Goal: Task Accomplishment & Management: Complete application form

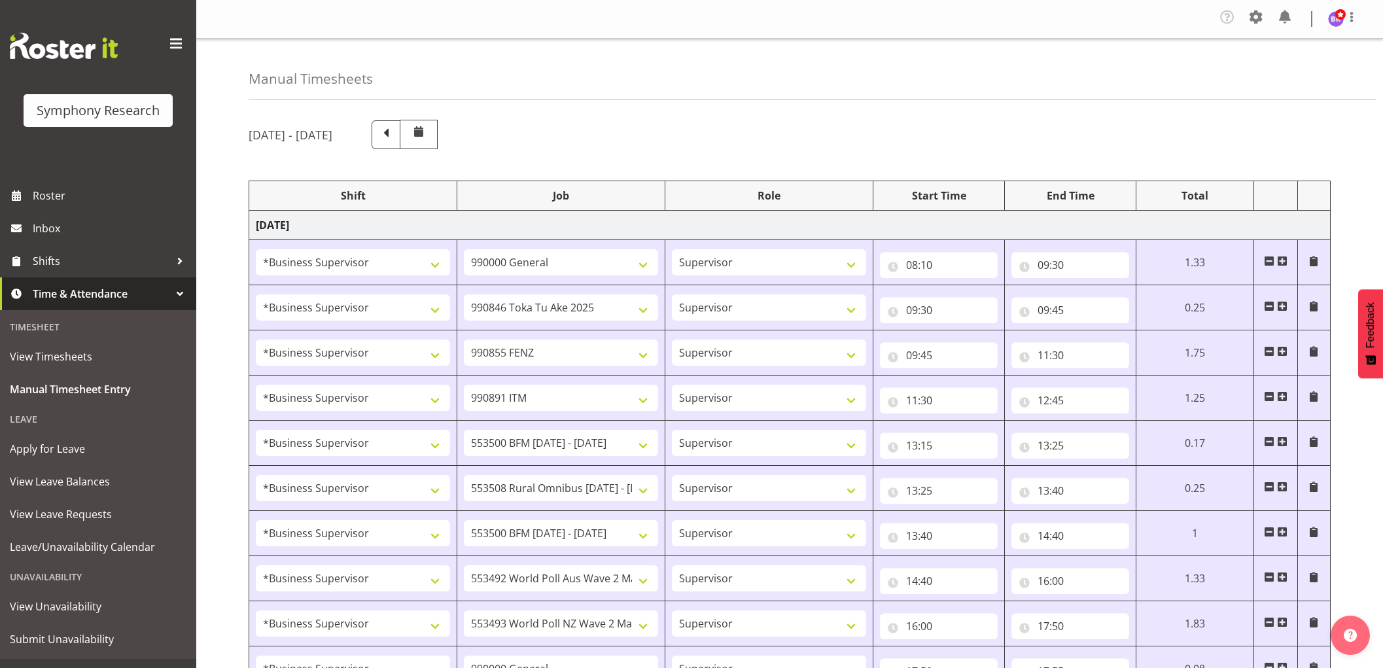
select select "1607"
select select "743"
select select "1607"
select select "9426"
select select "1607"
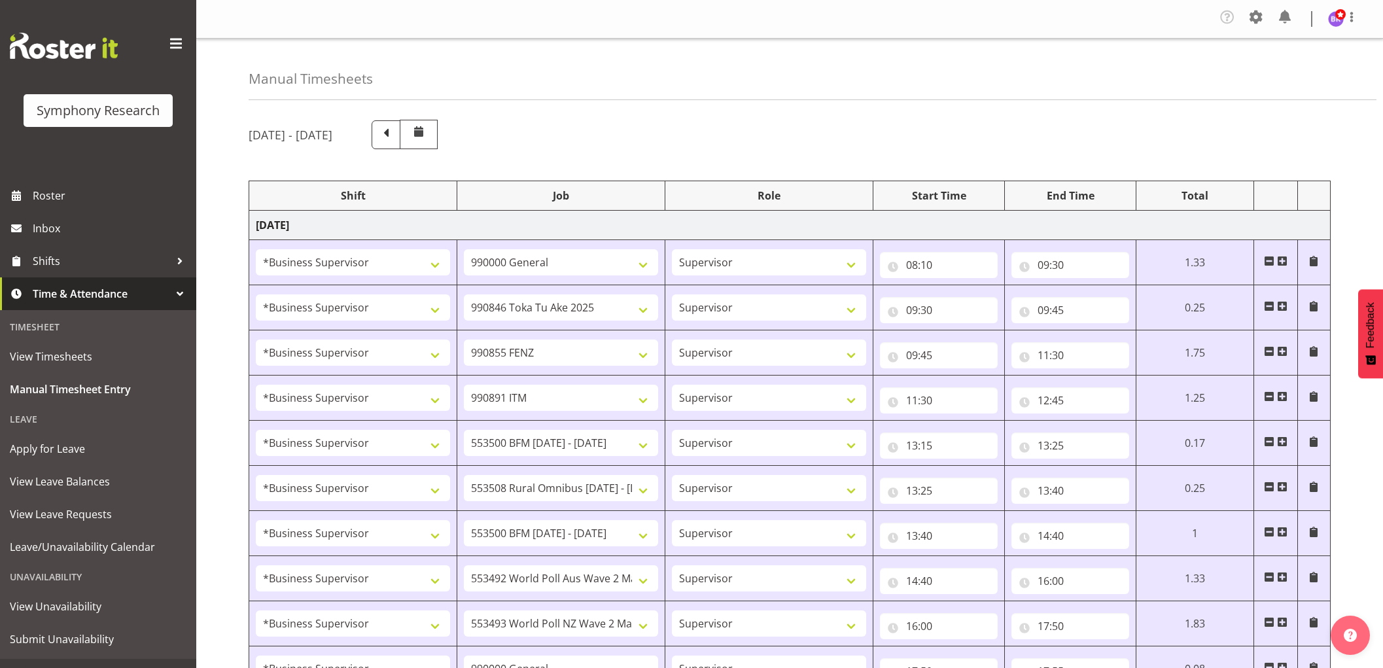
select select "9636"
select select "1607"
select select "10549"
select select "1607"
select select "10242"
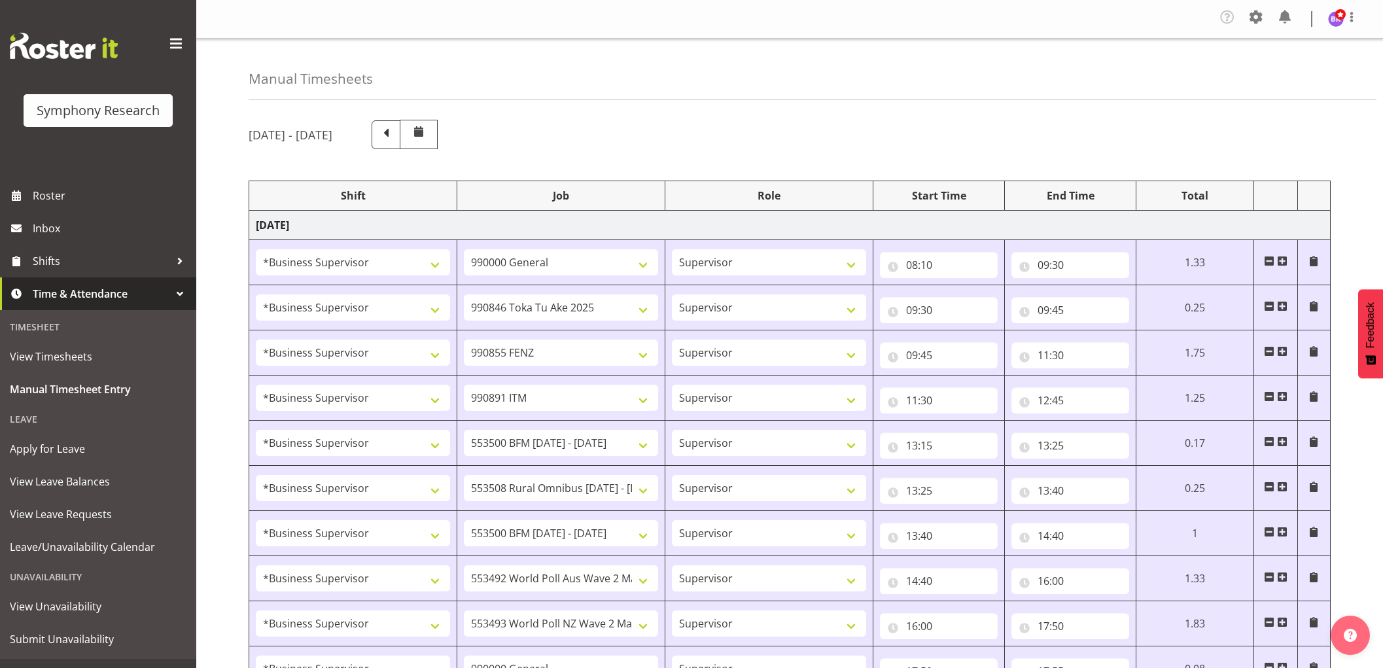
select select "1607"
select select "10536"
select select "1607"
select select "10242"
select select "1607"
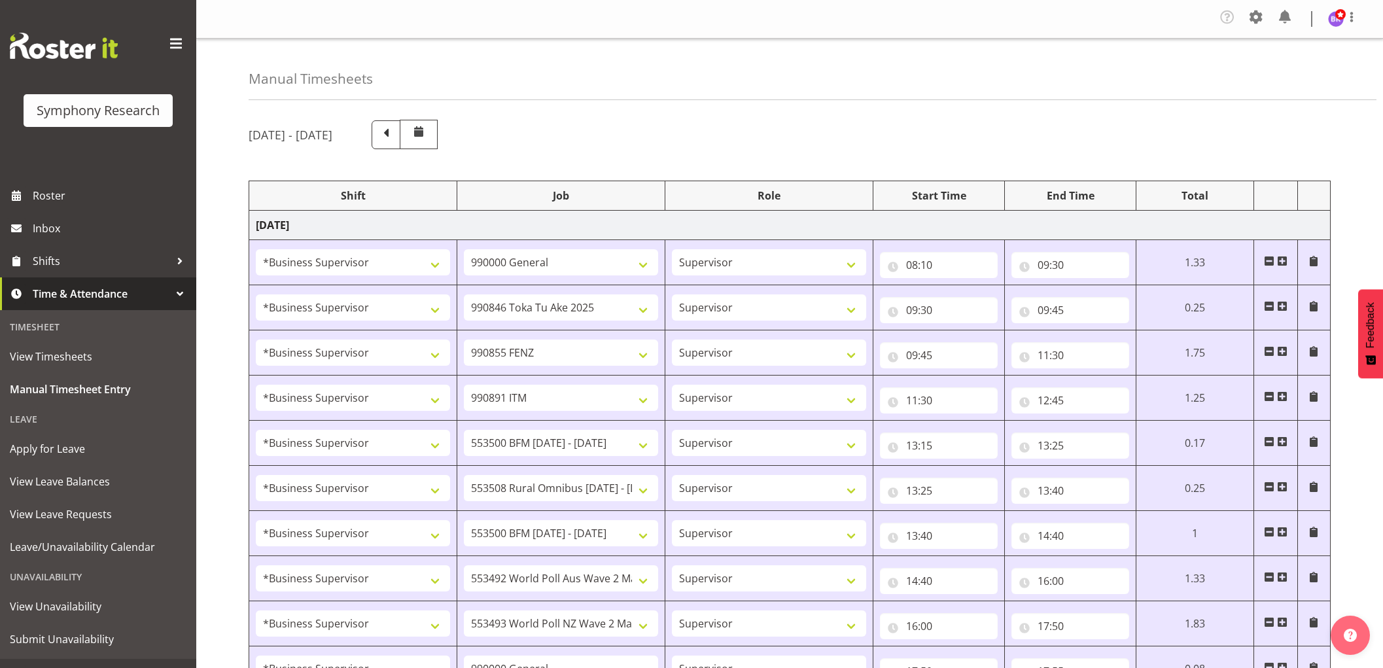
select select "10499"
select select "1607"
select select "10527"
select select "1607"
select select "743"
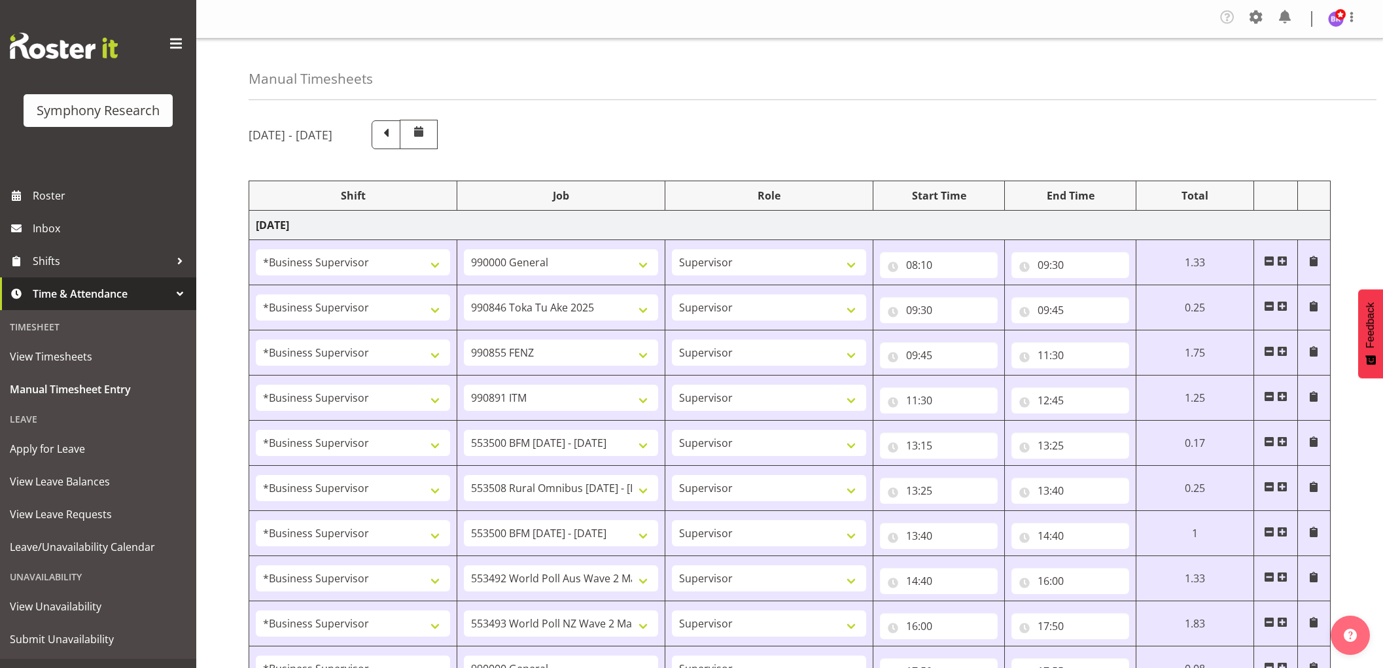
select select "1607"
select select "743"
select select "1607"
select select "9426"
select select "1607"
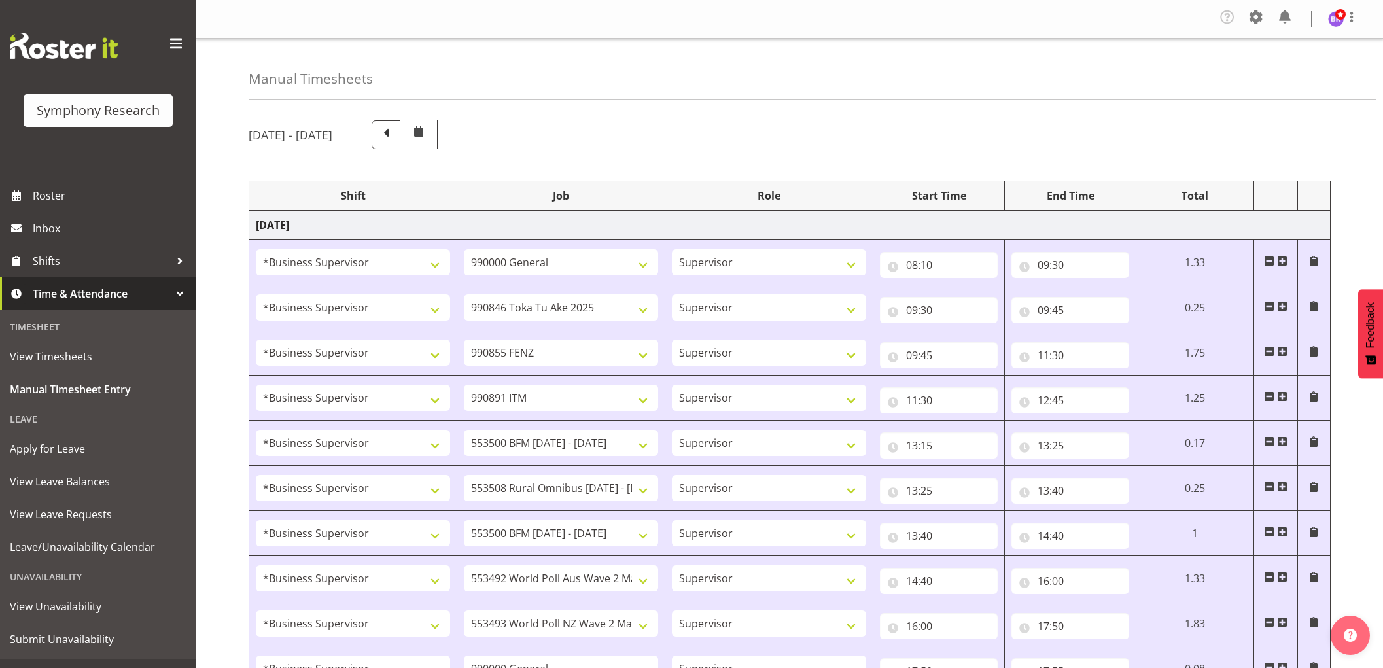
select select "9636"
select select "1607"
select select "10549"
select select "1607"
select select "10242"
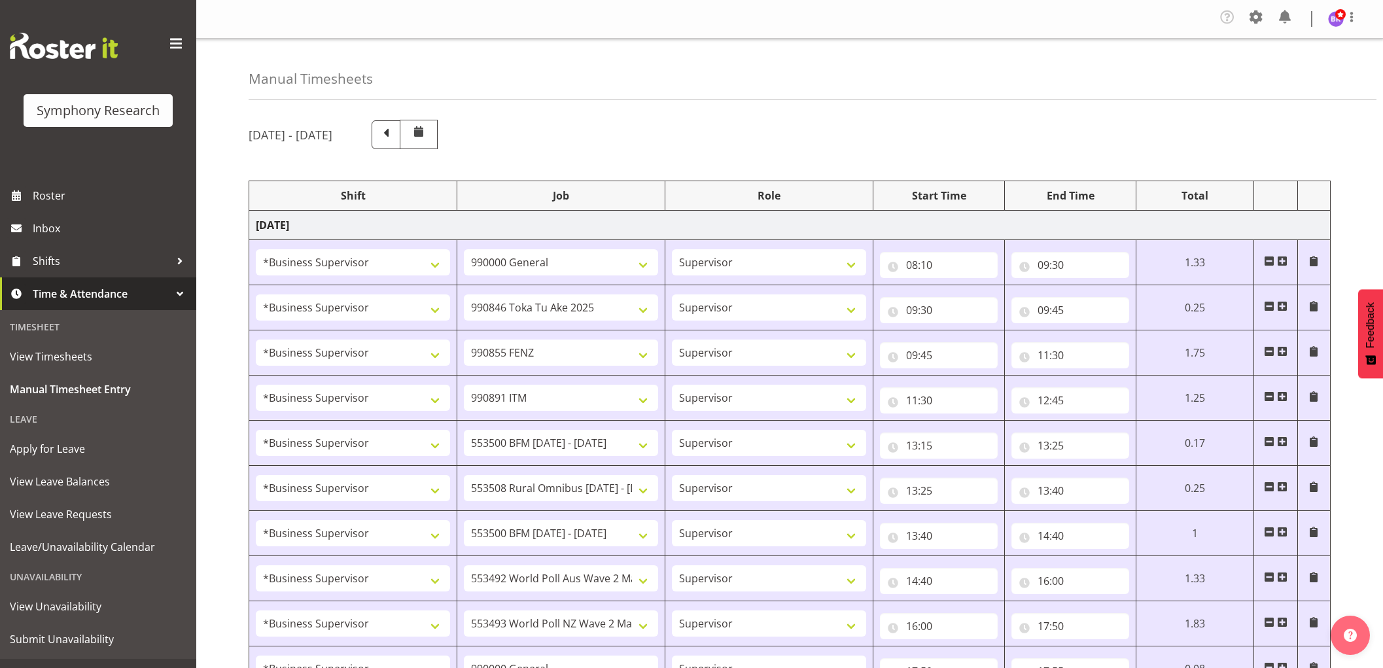
select select "1607"
select select "10536"
select select "1607"
select select "10527"
select select "1607"
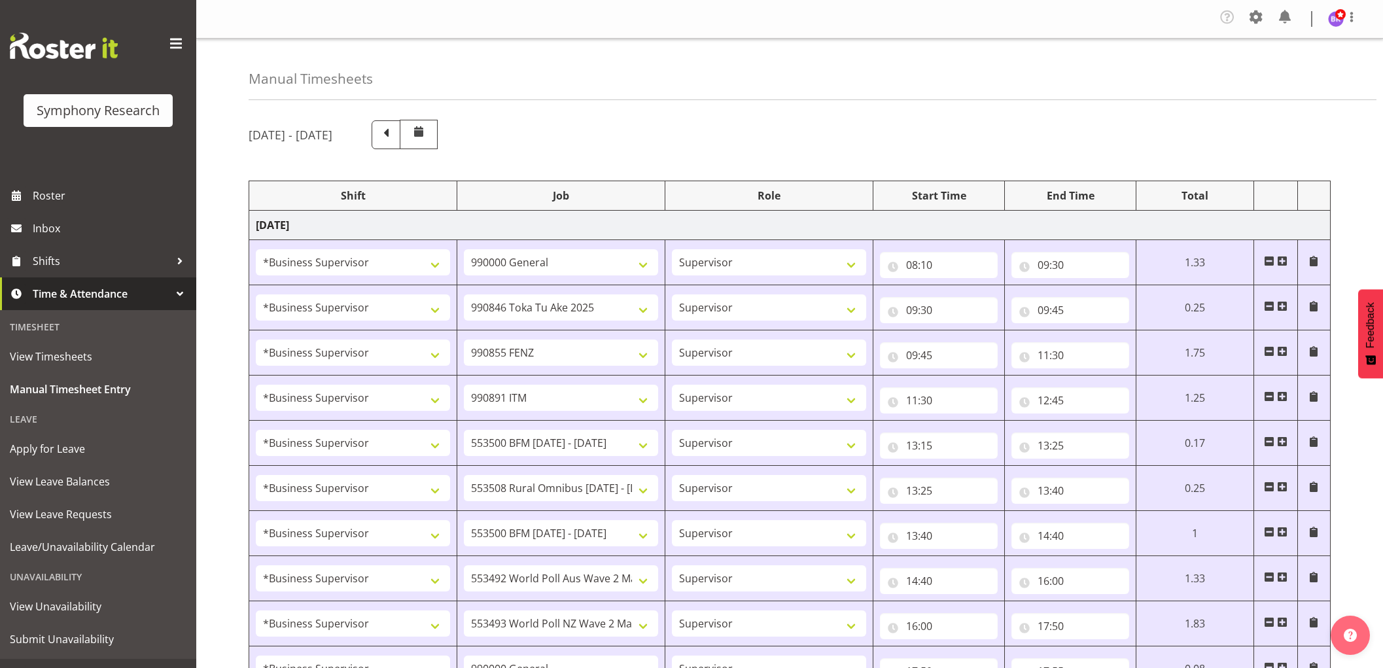
select select "10499"
select select "1607"
select select "10242"
select select "1607"
select select "743"
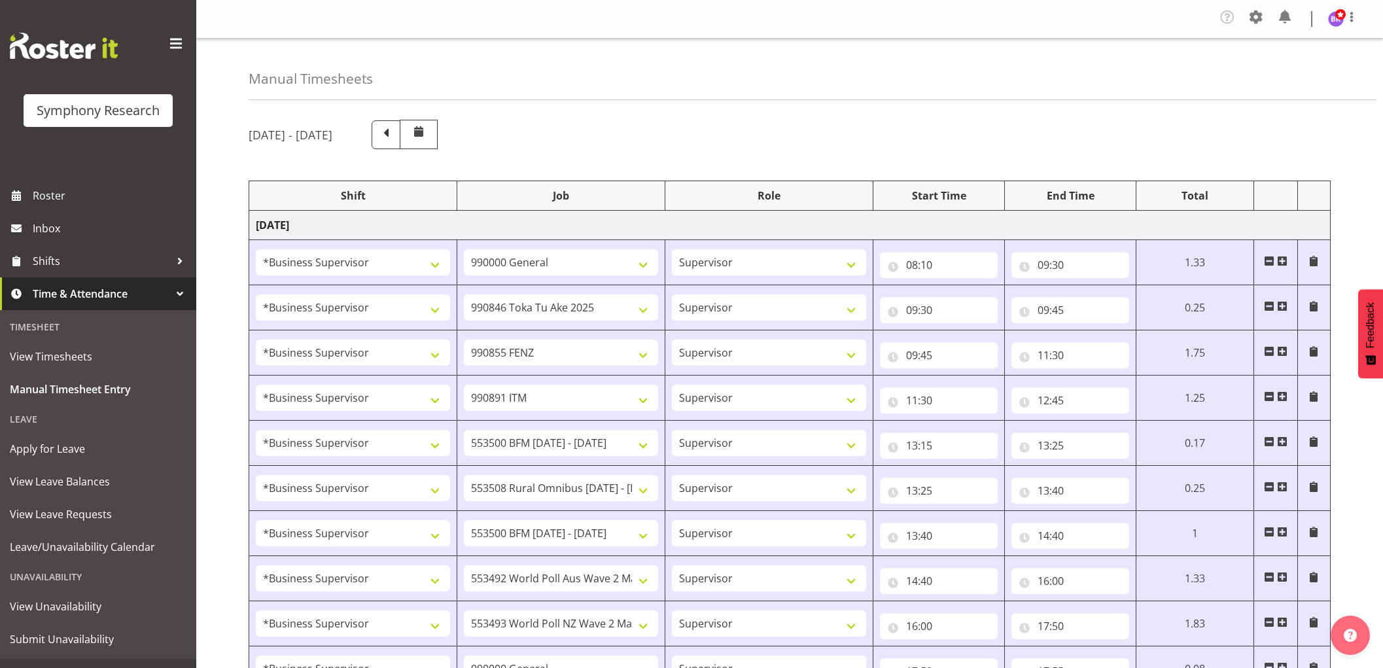
select select "1607"
select select "10499"
select select "1607"
select select "10527"
select select "1607"
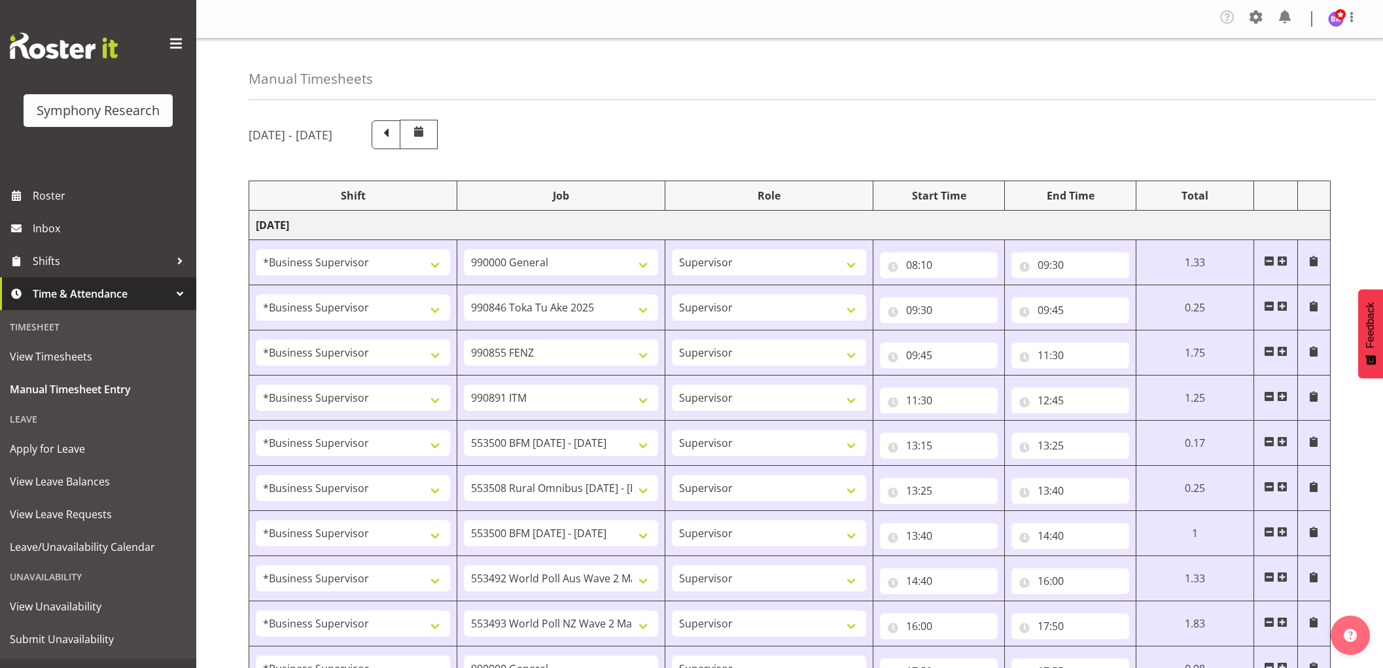
select select "10242"
select select "1607"
select select "9636"
select select "1607"
select select "10549"
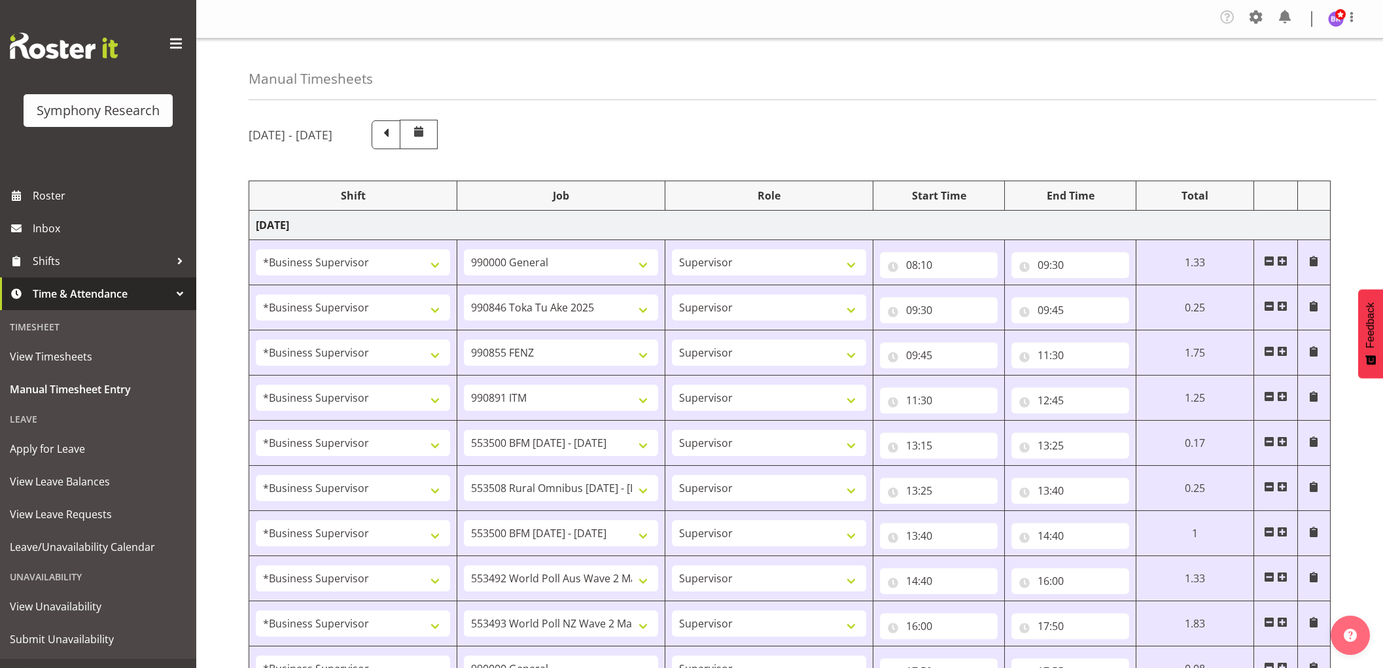
select select "1607"
select select "10536"
select select "1607"
select select "10576"
select select "1607"
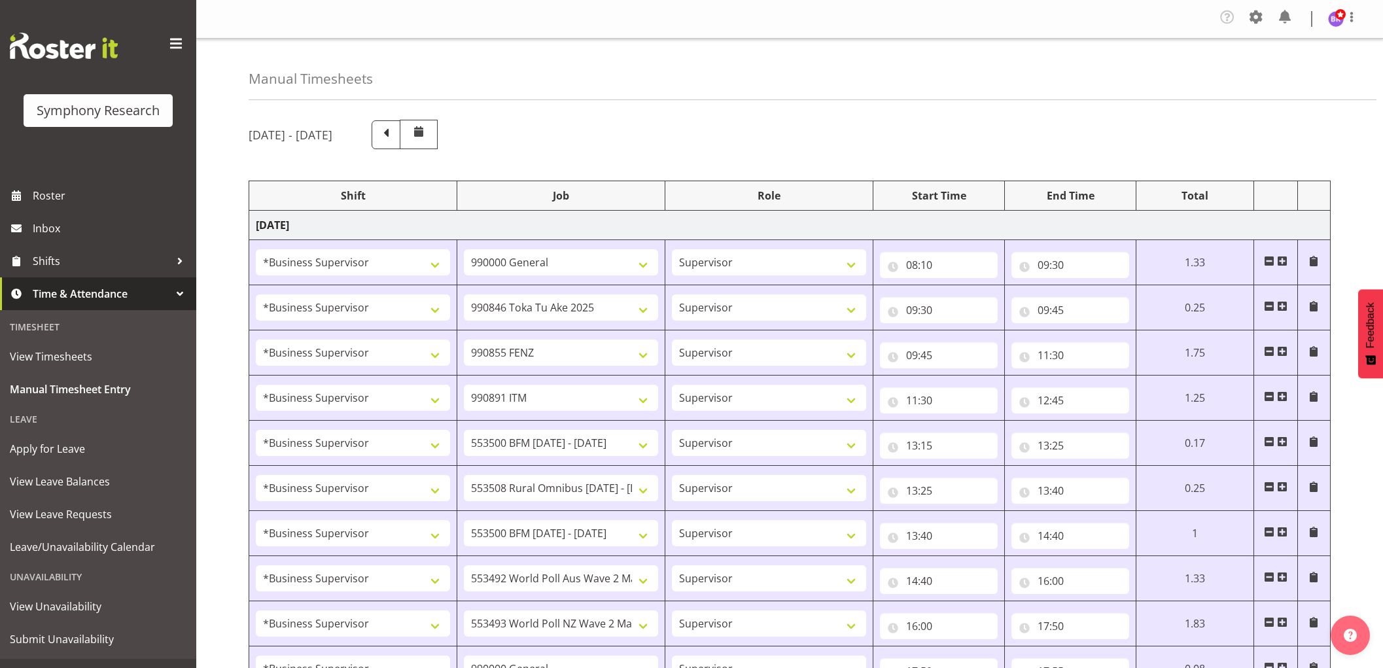
select select "743"
select select "1607"
select select "10536"
select select "1607"
select select "9636"
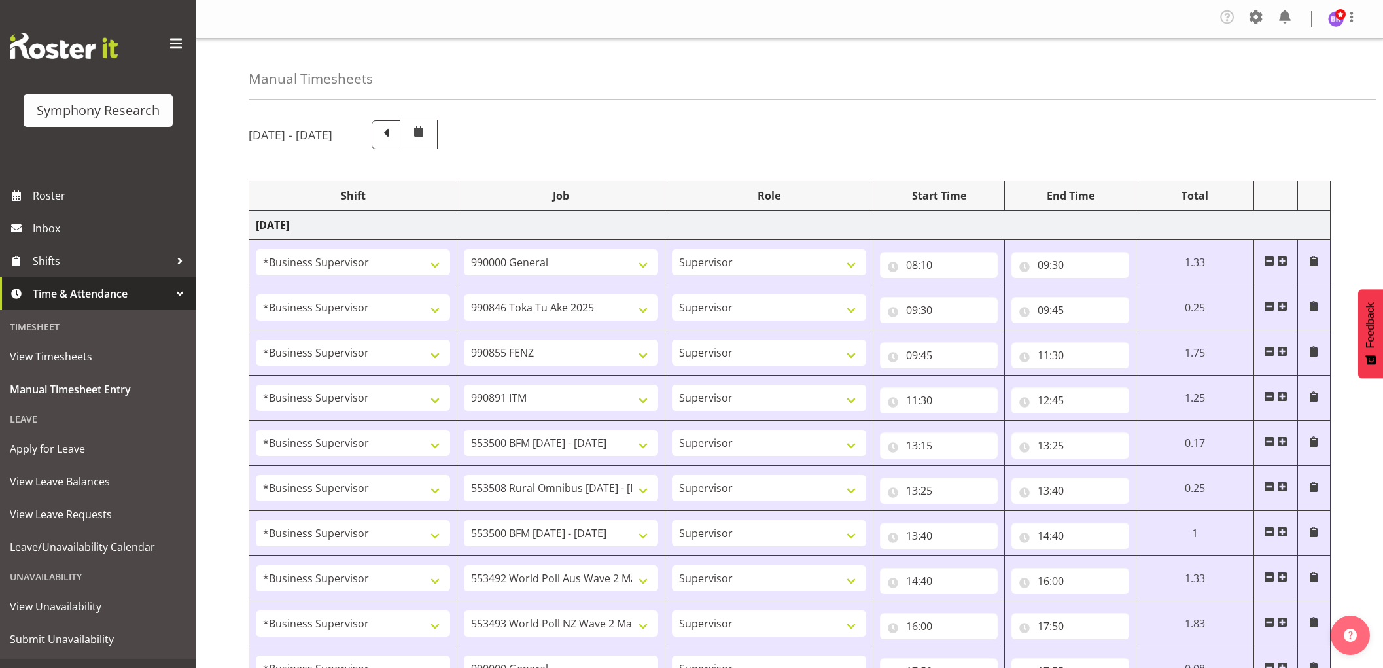
select select "1607"
select select "10242"
select select "1607"
select select "9426"
select select "1607"
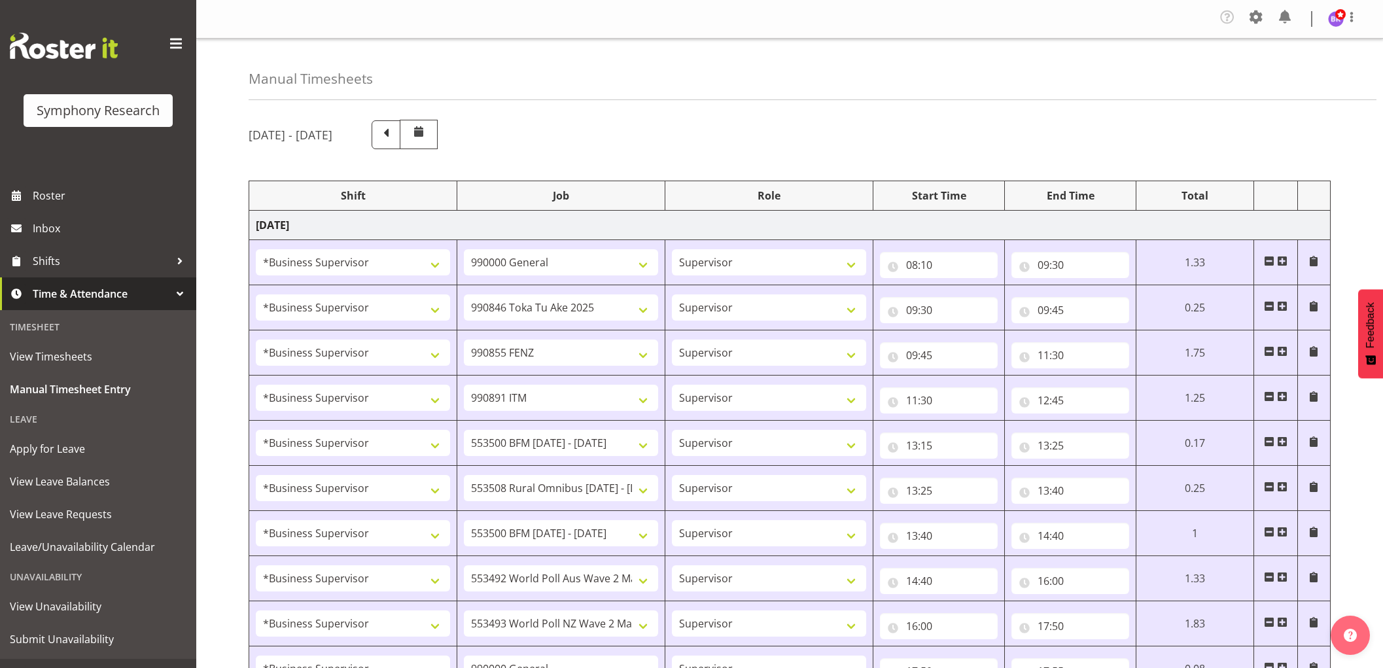
select select "10549"
select select "1607"
select select "10576"
select select "1607"
select select "2379"
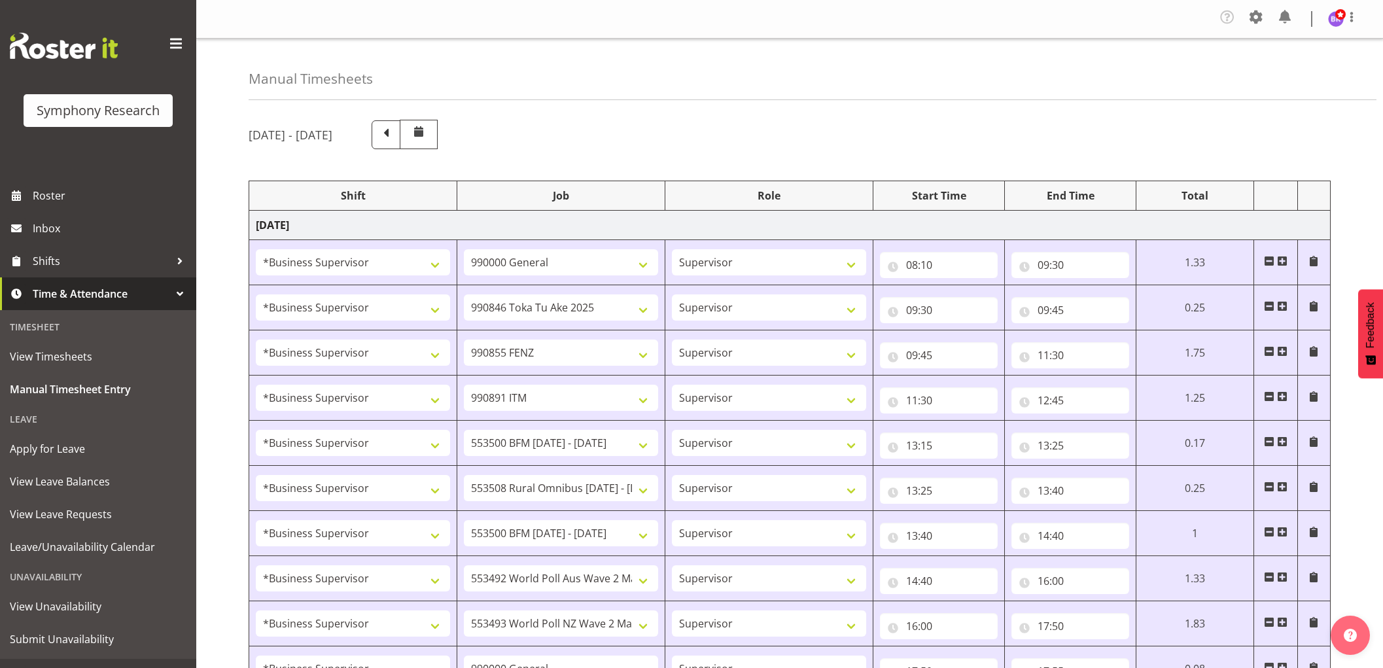
select select "1607"
select select "10576"
select select "1607"
select select "2379"
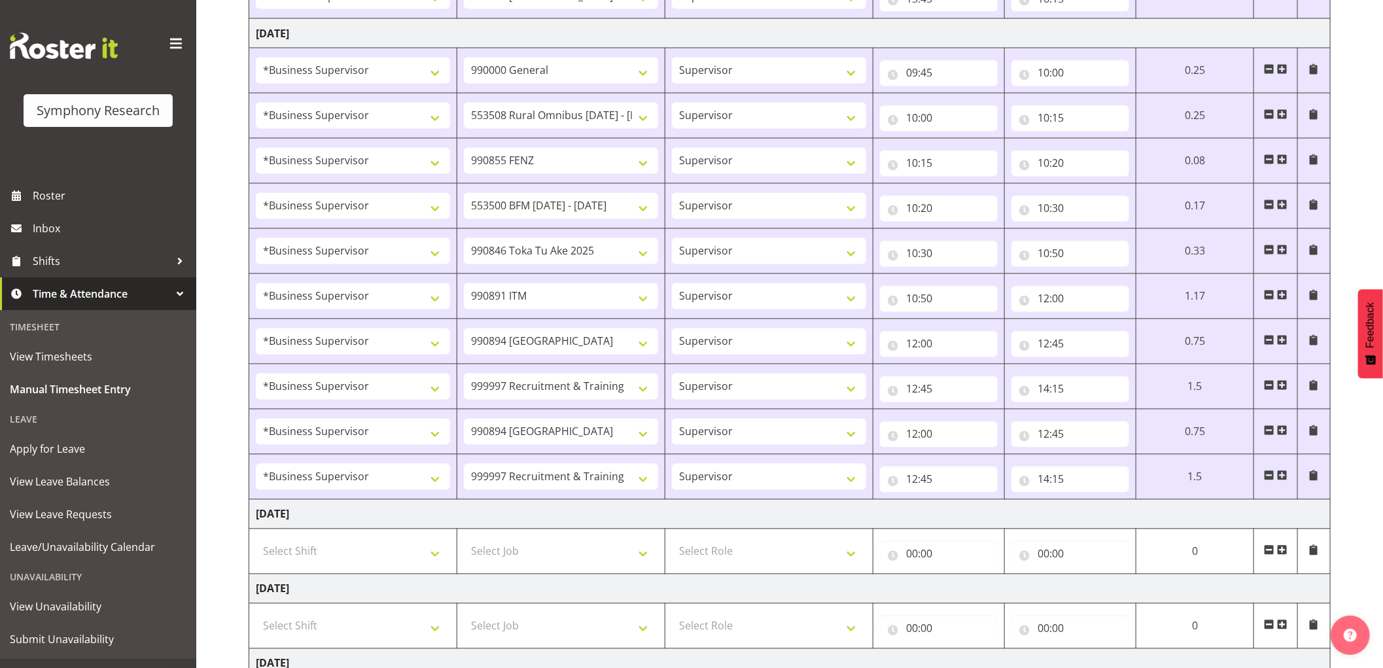
scroll to position [1499, 0]
click at [1279, 476] on span at bounding box center [1282, 475] width 10 height 10
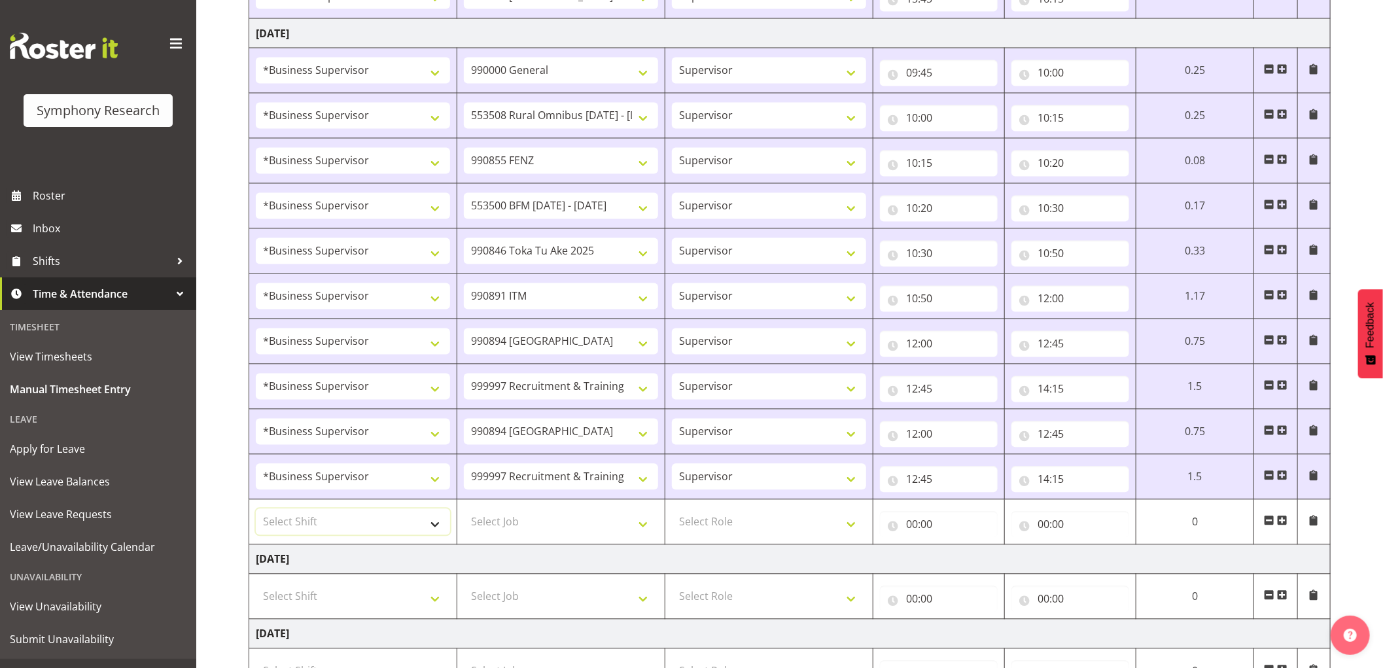
click at [388, 530] on select "Select Shift !!Weekend Residential (Roster IT Shift Label) *Business 9/10am ~ 4…" at bounding box center [353, 522] width 194 height 26
select select "1607"
click at [256, 512] on select "Select Shift !!Weekend Residential (Roster IT Shift Label) *Business 9/10am ~ 4…" at bounding box center [353, 522] width 194 height 26
click at [1270, 428] on span at bounding box center [1269, 430] width 10 height 10
select select "2379"
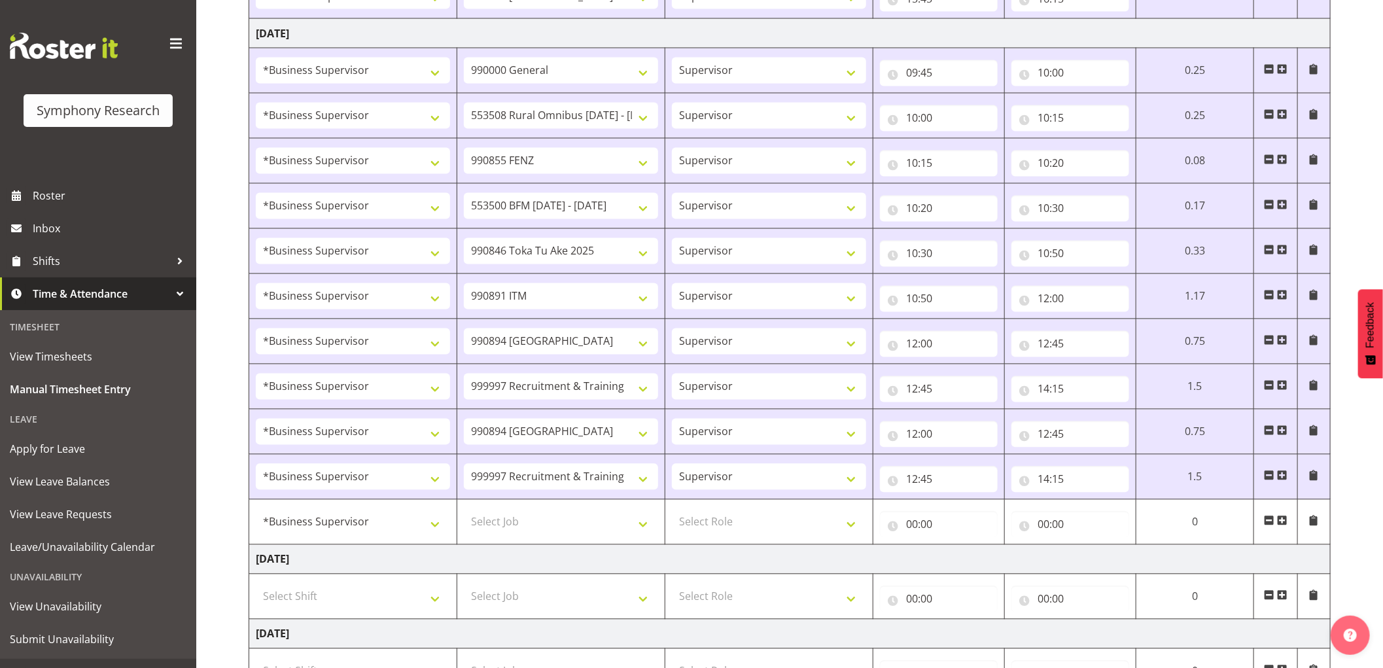
type input "12:45"
type input "14:15"
type input "00:00"
select select
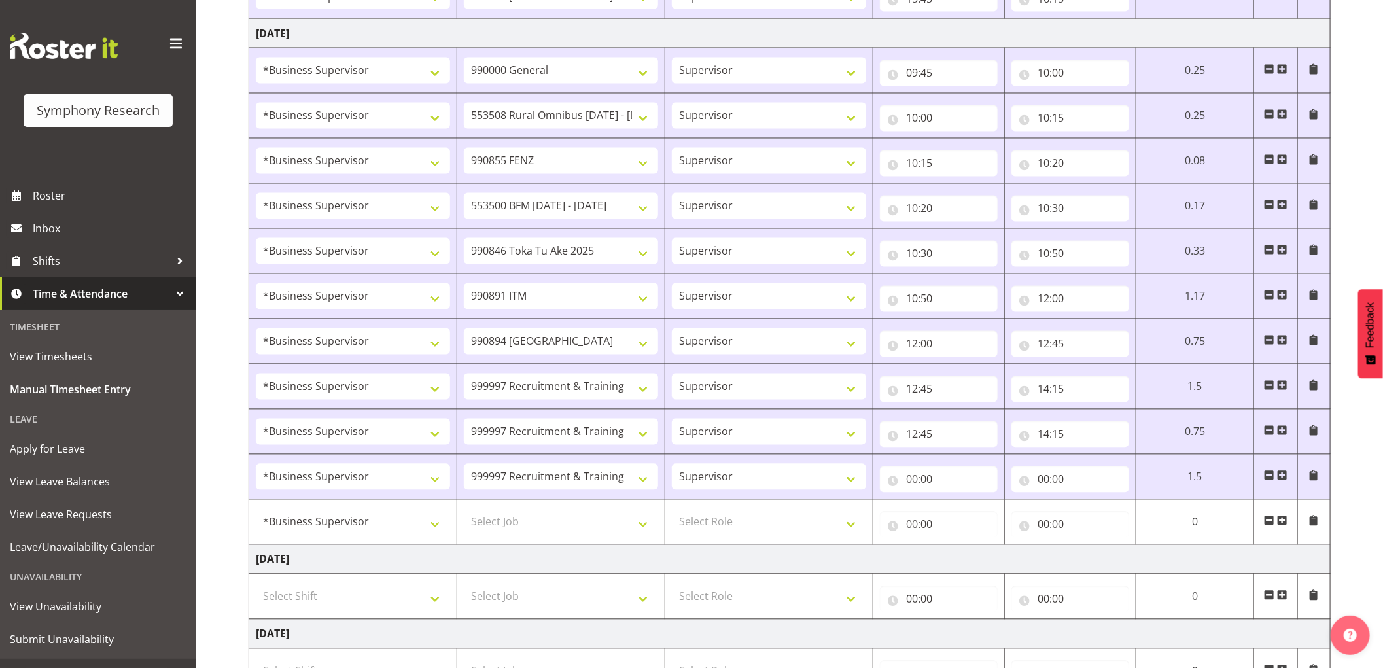
select select
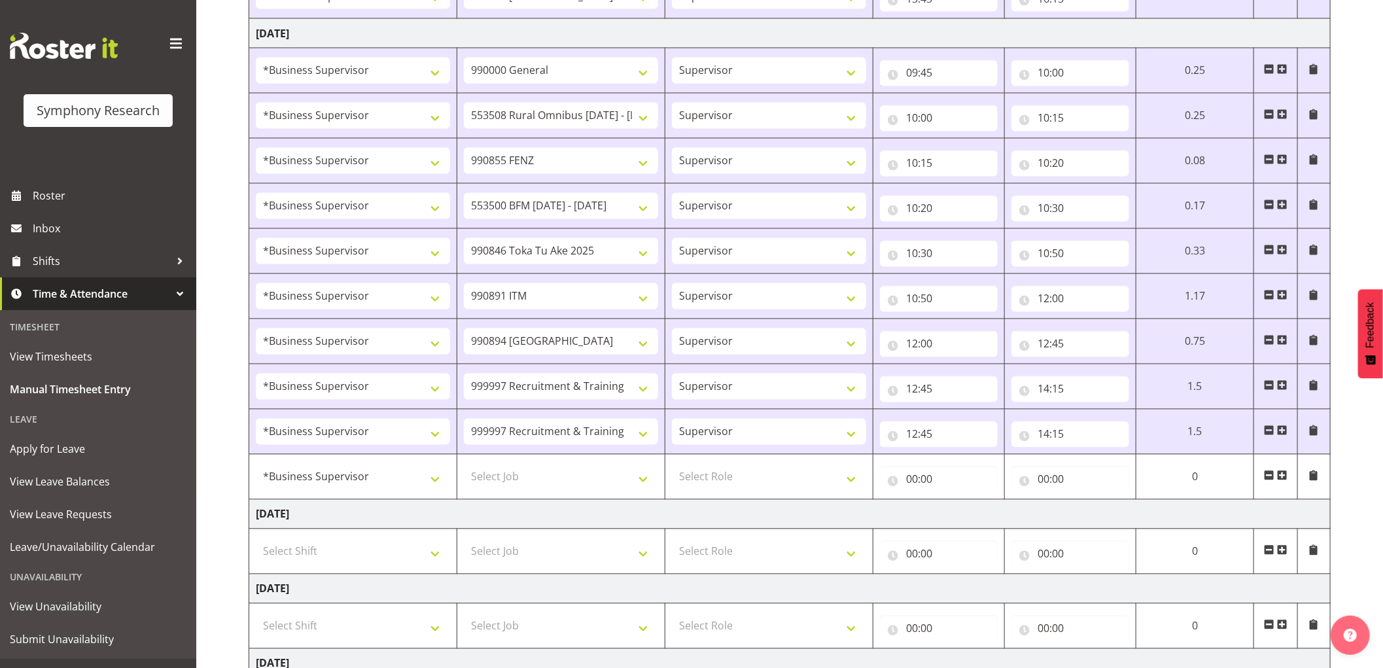
click at [1270, 428] on span at bounding box center [1269, 430] width 10 height 10
type input "00:00"
select select
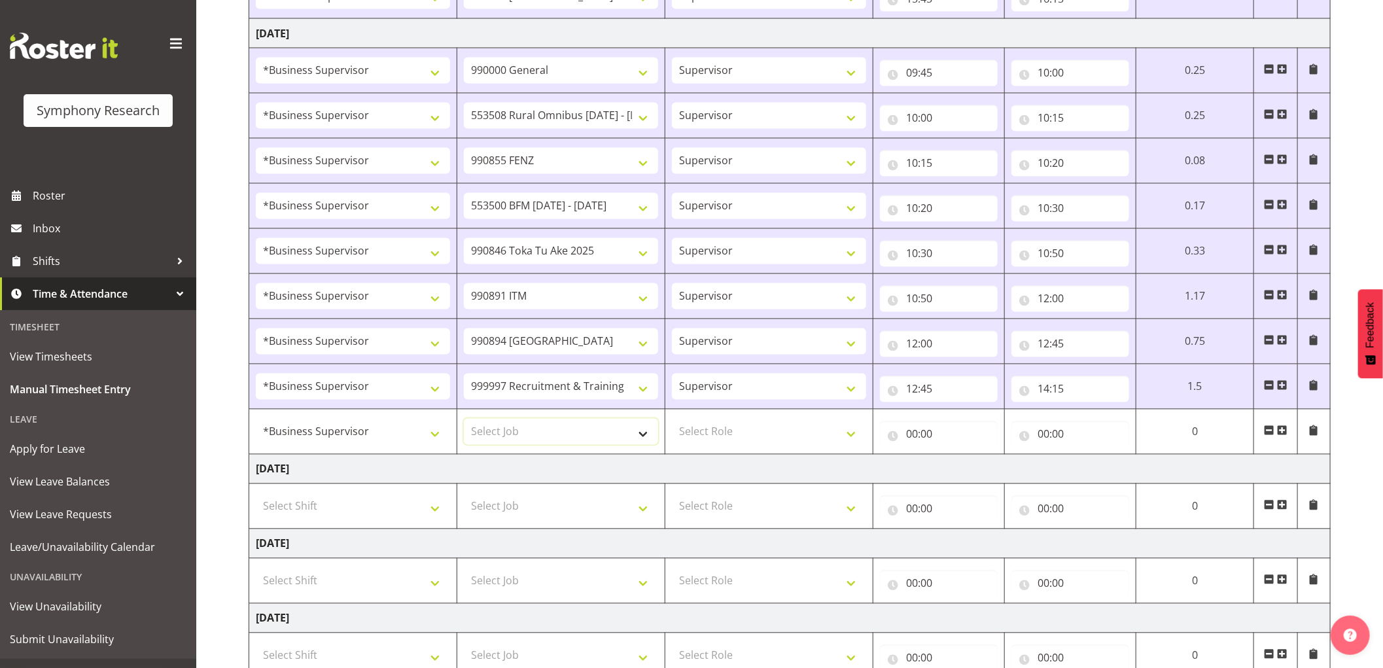
click at [553, 441] on select "Select Job 550060 IF Admin 553492 World Poll Aus Wave 2 Main 2025 553493 World …" at bounding box center [561, 432] width 194 height 26
click at [720, 483] on td "[DATE]" at bounding box center [789, 469] width 1081 height 29
click at [593, 445] on select "Select Job 550060 IF Admin 553492 World Poll Aus Wave 2 Main 2025 553493 World …" at bounding box center [561, 432] width 194 height 26
select select "10499"
click at [464, 422] on select "Select Job 550060 IF Admin 553492 World Poll Aus Wave 2 Main 2025 553493 World …" at bounding box center [561, 432] width 194 height 26
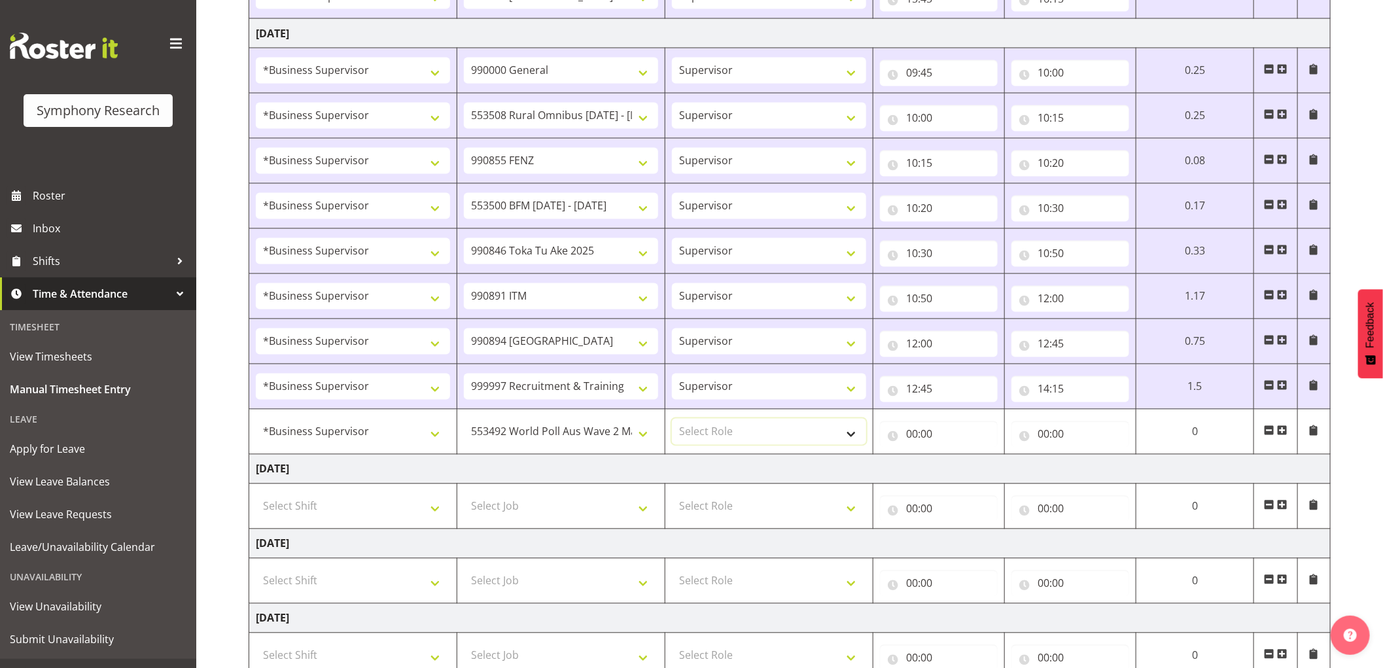
click at [756, 442] on select "Select Role Supervisor Interviewing Briefing" at bounding box center [769, 432] width 194 height 26
select select "45"
click at [672, 422] on select "Select Role Supervisor Interviewing Briefing" at bounding box center [769, 432] width 194 height 26
click at [908, 440] on input "00:00" at bounding box center [939, 434] width 118 height 26
click at [958, 473] on select "00 01 02 03 04 05 06 07 08 09 10 11 12 13 14 15 16 17 18 19 20 21 22 23" at bounding box center [968, 468] width 29 height 26
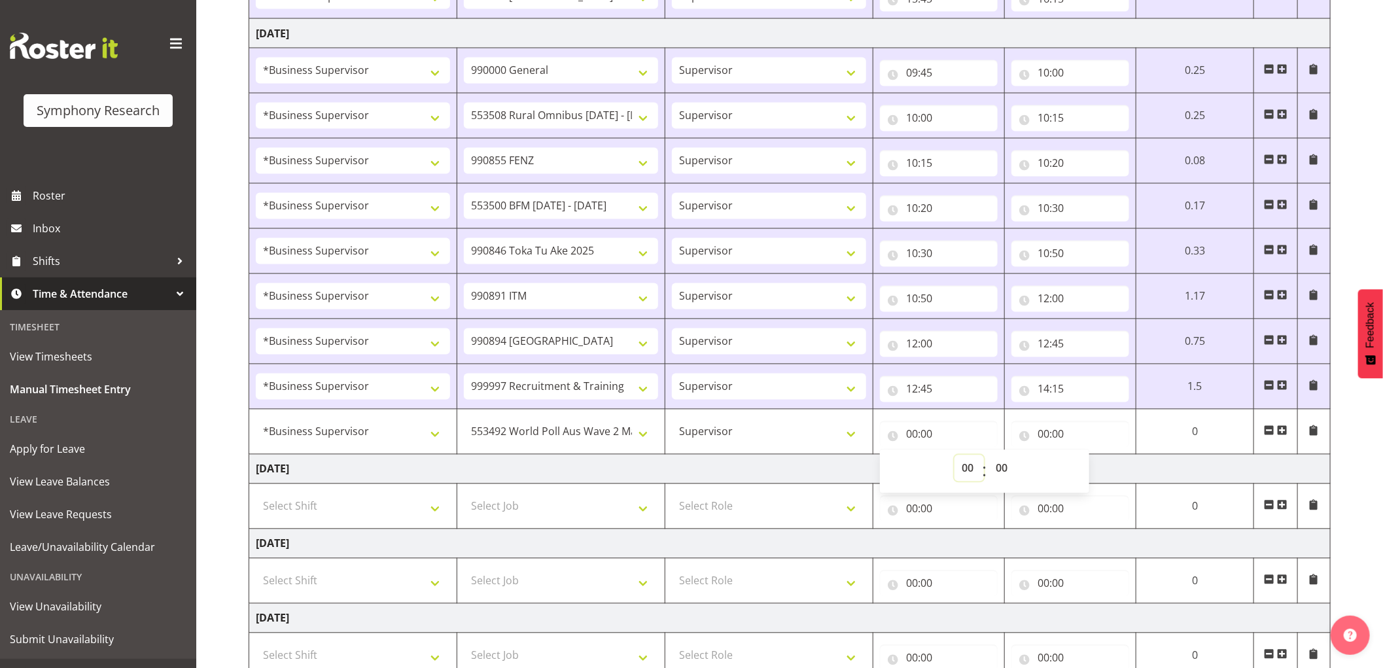
select select "14"
click at [954, 459] on select "00 01 02 03 04 05 06 07 08 09 10 11 12 13 14 15 16 17 18 19 20 21 22 23" at bounding box center [968, 468] width 29 height 26
type input "14:00"
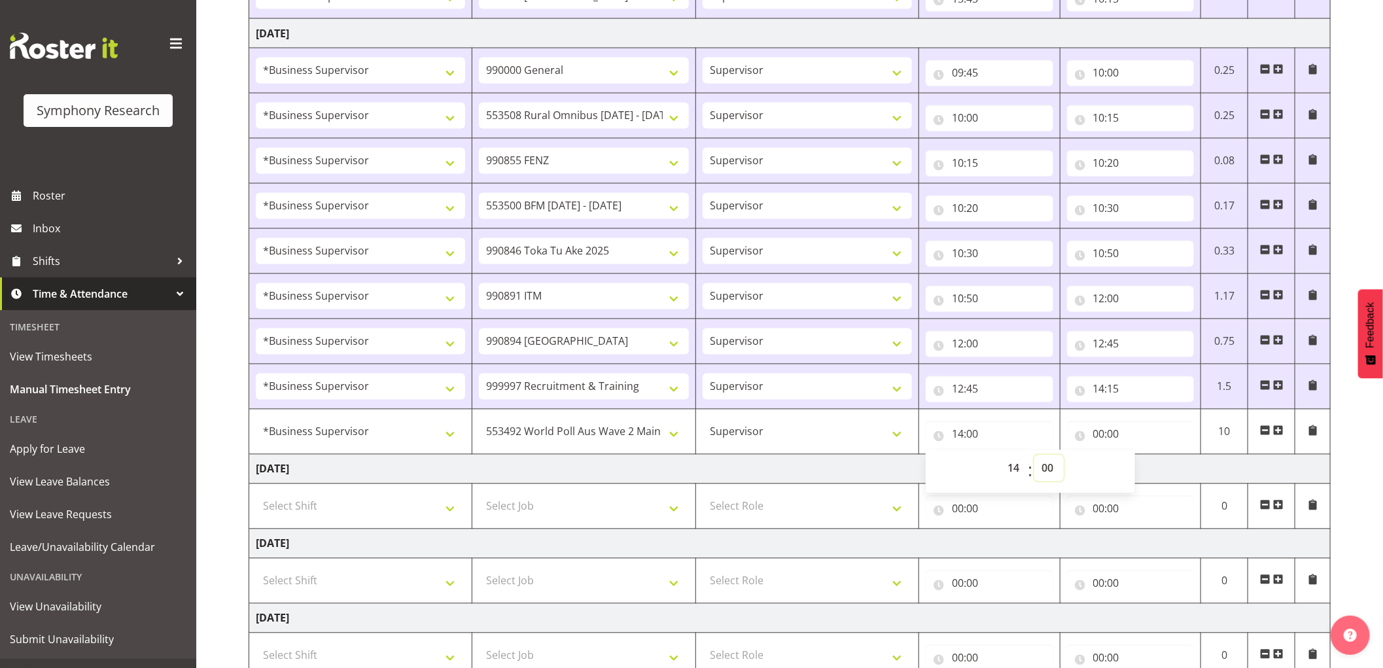
click at [1055, 474] on select "00 01 02 03 04 05 06 07 08 09 10 11 12 13 14 15 16 17 18 19 20 21 22 23 24 25 2…" at bounding box center [1048, 468] width 29 height 26
select select "45"
click at [1034, 459] on select "00 01 02 03 04 05 06 07 08 09 10 11 12 13 14 15 16 17 18 19 20 21 22 23 24 25 2…" at bounding box center [1048, 468] width 29 height 26
type input "14:45"
click at [1103, 436] on input "00:00" at bounding box center [1131, 434] width 128 height 26
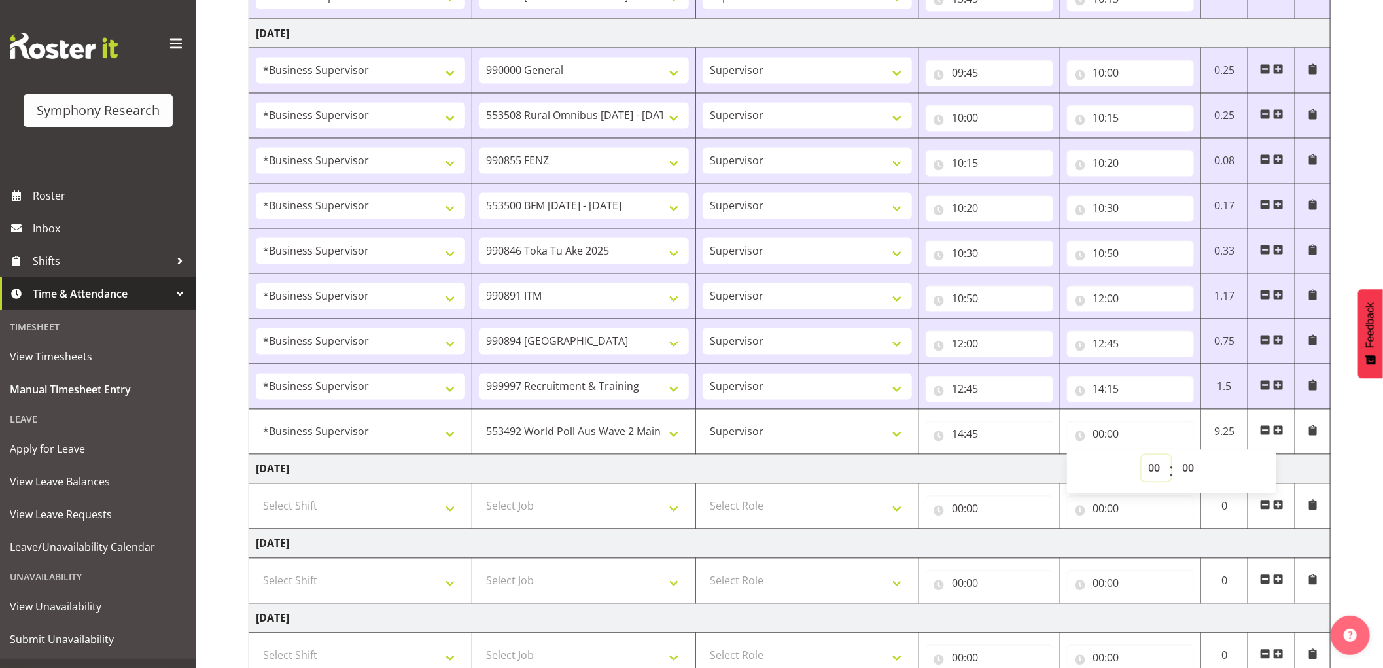
click at [1160, 473] on select "00 01 02 03 04 05 06 07 08 09 10 11 12 13 14 15 16 17 18 19 20 21 22 23" at bounding box center [1156, 468] width 29 height 26
select select "15"
click at [1142, 459] on select "00 01 02 03 04 05 06 07 08 09 10 11 12 13 14 15 16 17 18 19 20 21 22 23" at bounding box center [1156, 468] width 29 height 26
type input "15:00"
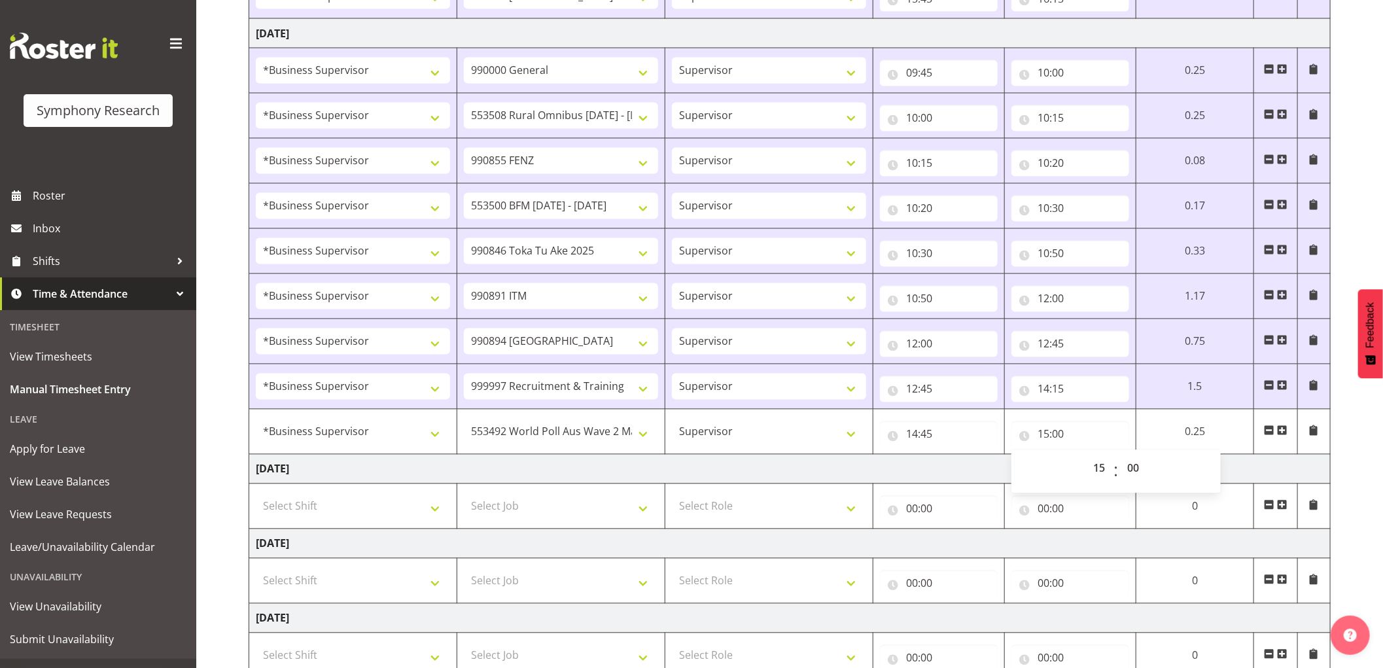
click at [1287, 432] on span at bounding box center [1282, 430] width 10 height 10
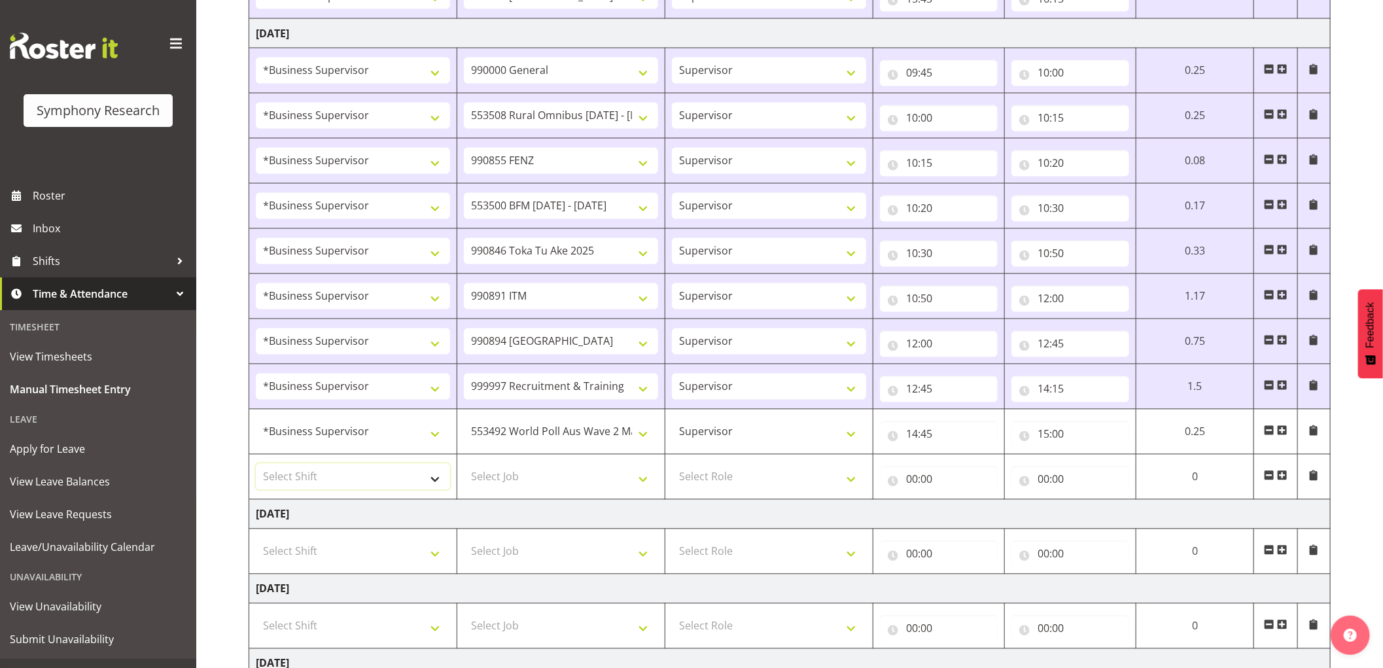
click at [376, 474] on select "Select Shift !!Weekend Residential (Roster IT Shift Label) *Business 9/10am ~ 4…" at bounding box center [353, 477] width 194 height 26
select select "1607"
click at [256, 467] on select "Select Shift !!Weekend Residential (Roster IT Shift Label) *Business 9/10am ~ 4…" at bounding box center [353, 477] width 194 height 26
click at [572, 476] on select "Select Job 550060 IF Admin 553492 World Poll Aus Wave 2 Main 2025 553493 World …" at bounding box center [561, 477] width 194 height 26
select select "10527"
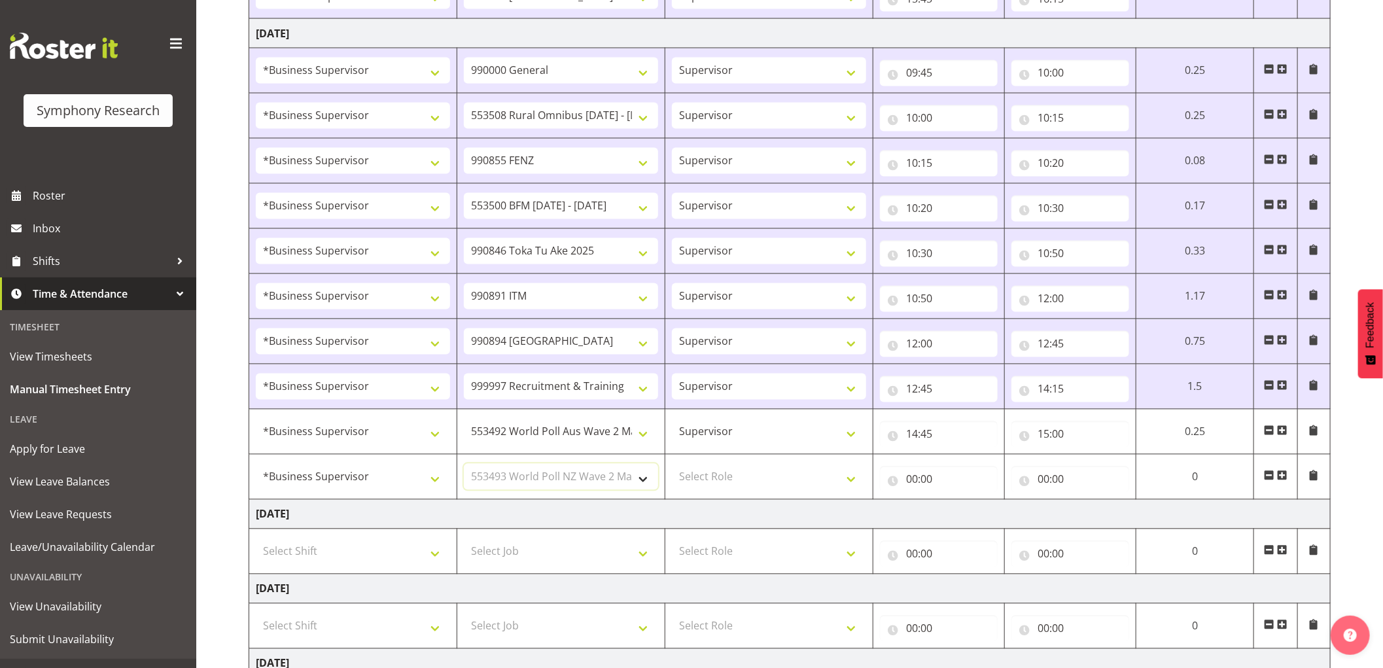
click at [464, 467] on select "Select Job 550060 IF Admin 553492 World Poll Aus Wave 2 Main 2025 553493 World …" at bounding box center [561, 477] width 194 height 26
click at [738, 489] on select "Select Role Supervisor Interviewing Briefing" at bounding box center [769, 477] width 194 height 26
select select "45"
click at [672, 467] on select "Select Role Supervisor Interviewing Briefing" at bounding box center [769, 477] width 194 height 26
click at [906, 478] on input "00:00" at bounding box center [939, 479] width 118 height 26
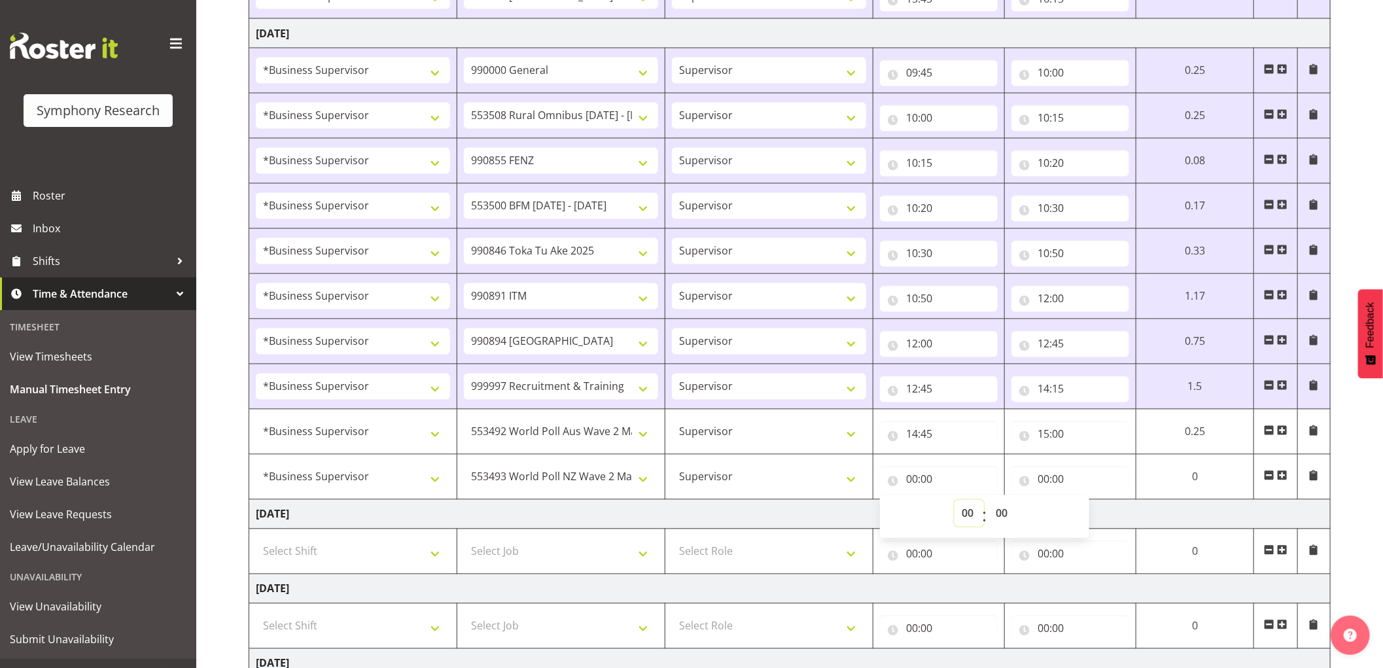
click at [958, 516] on select "00 01 02 03 04 05 06 07 08 09 10 11 12 13 14 15 16 17 18 19 20 21 22 23" at bounding box center [968, 513] width 29 height 26
select select "15"
click at [954, 504] on select "00 01 02 03 04 05 06 07 08 09 10 11 12 13 14 15 16 17 18 19 20 21 22 23" at bounding box center [968, 513] width 29 height 26
type input "15:00"
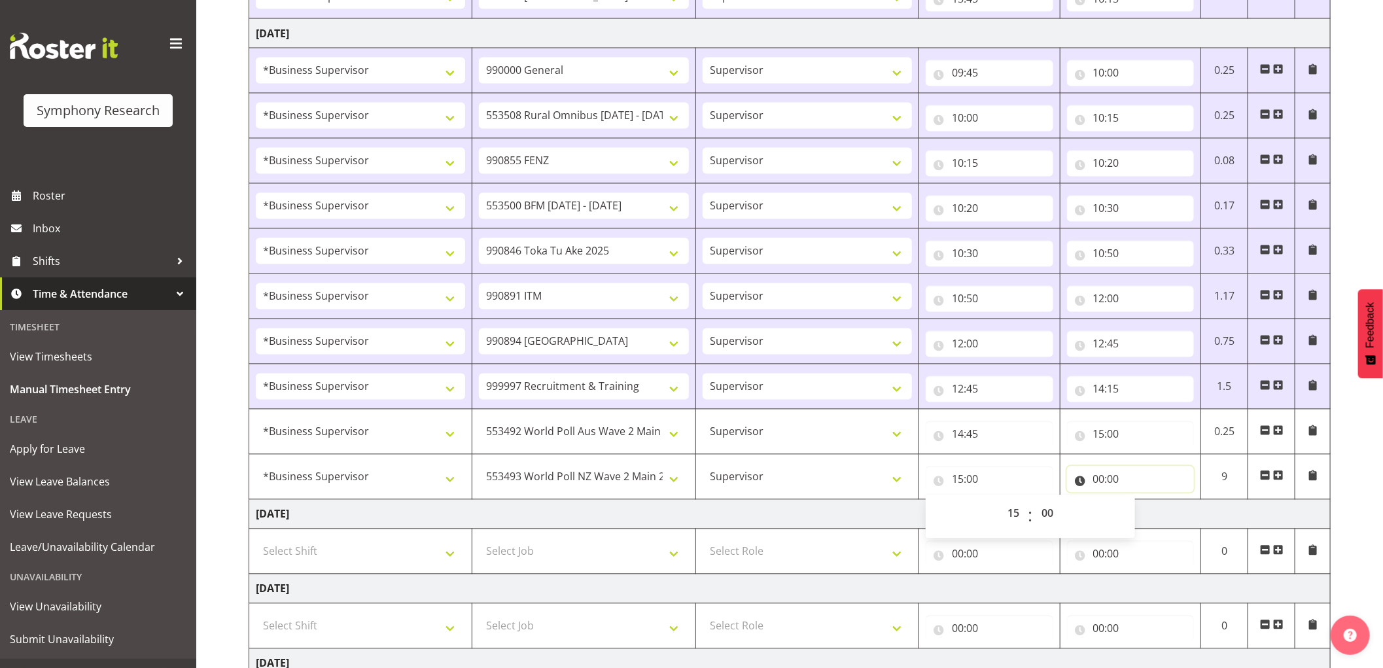
click at [1095, 483] on input "00:00" at bounding box center [1131, 479] width 128 height 26
click at [1161, 519] on select "00 01 02 03 04 05 06 07 08 09 10 11 12 13 14 15 16 17 18 19 20 21 22 23" at bounding box center [1156, 513] width 29 height 26
select select "15"
click at [1142, 504] on select "00 01 02 03 04 05 06 07 08 09 10 11 12 13 14 15 16 17 18 19 20 21 22 23" at bounding box center [1156, 513] width 29 height 26
type input "15:00"
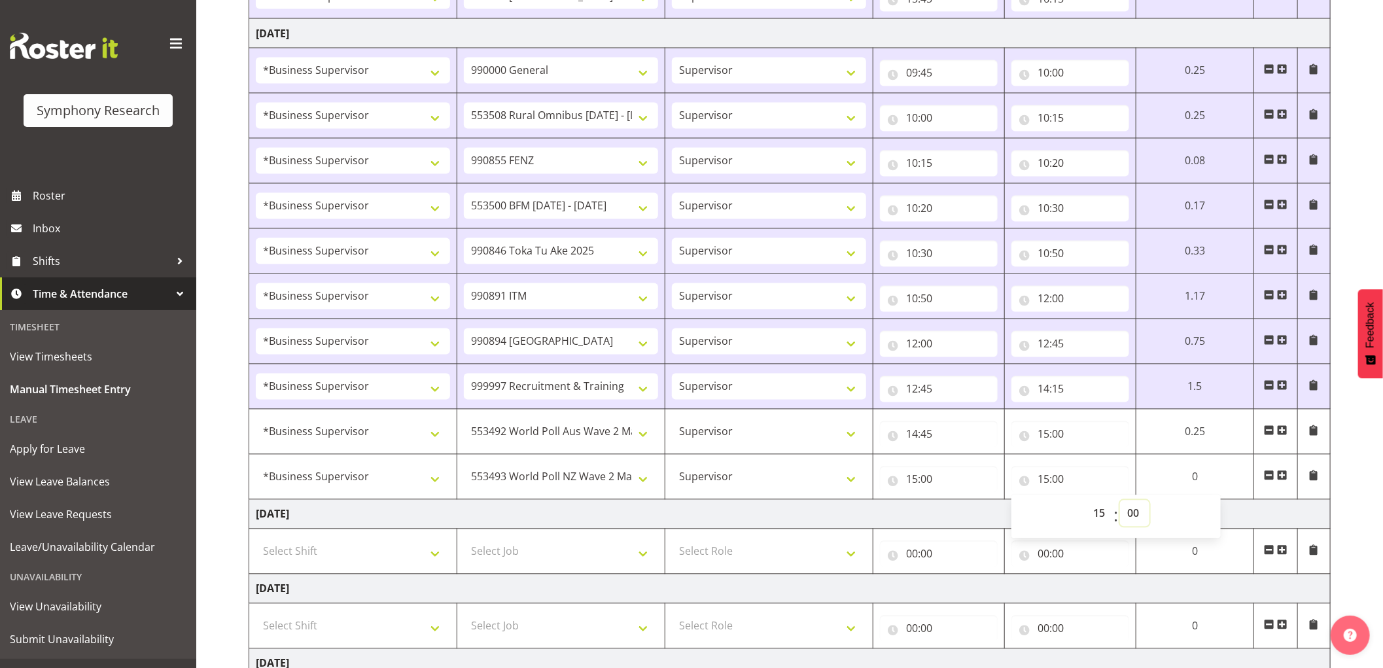
click at [1125, 519] on select "00 01 02 03 04 05 06 07 08 09 10 11 12 13 14 15 16 17 18 19 20 21 22 23 24 25 2…" at bounding box center [1134, 513] width 29 height 26
select select "15"
click at [1120, 504] on select "00 01 02 03 04 05 06 07 08 09 10 11 12 13 14 15 16 17 18 19 20 21 22 23 24 25 2…" at bounding box center [1134, 513] width 29 height 26
type input "15:15"
click at [1281, 480] on span at bounding box center [1282, 475] width 10 height 10
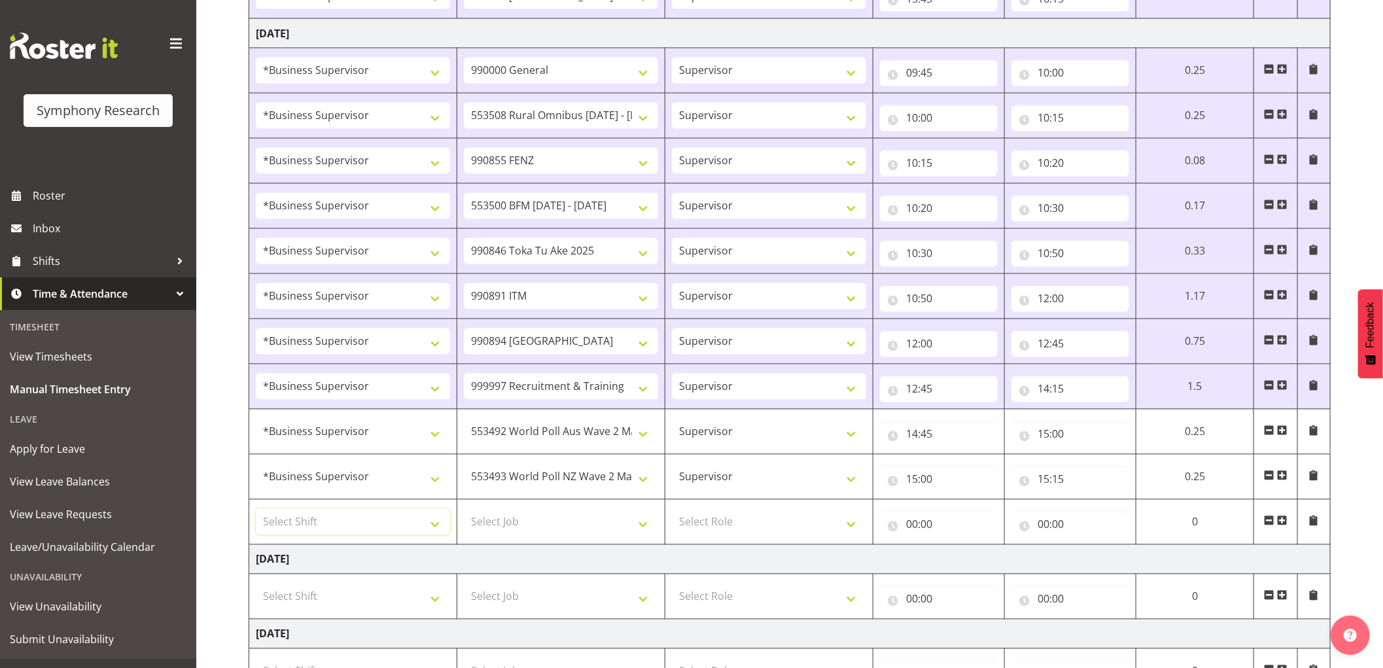
drag, startPoint x: 323, startPoint y: 529, endPoint x: 362, endPoint y: 547, distance: 42.7
click at [323, 529] on select "Select Shift !!Weekend Residential (Roster IT Shift Label) *Business 9/10am ~ 4…" at bounding box center [353, 522] width 194 height 26
select select "1607"
click at [256, 512] on select "Select Shift !!Weekend Residential (Roster IT Shift Label) *Business 9/10am ~ 4…" at bounding box center [353, 522] width 194 height 26
click at [591, 540] on td "Select Job 550060 IF Admin 553492 World Poll Aus Wave 2 Main 2025 553493 World …" at bounding box center [561, 522] width 208 height 45
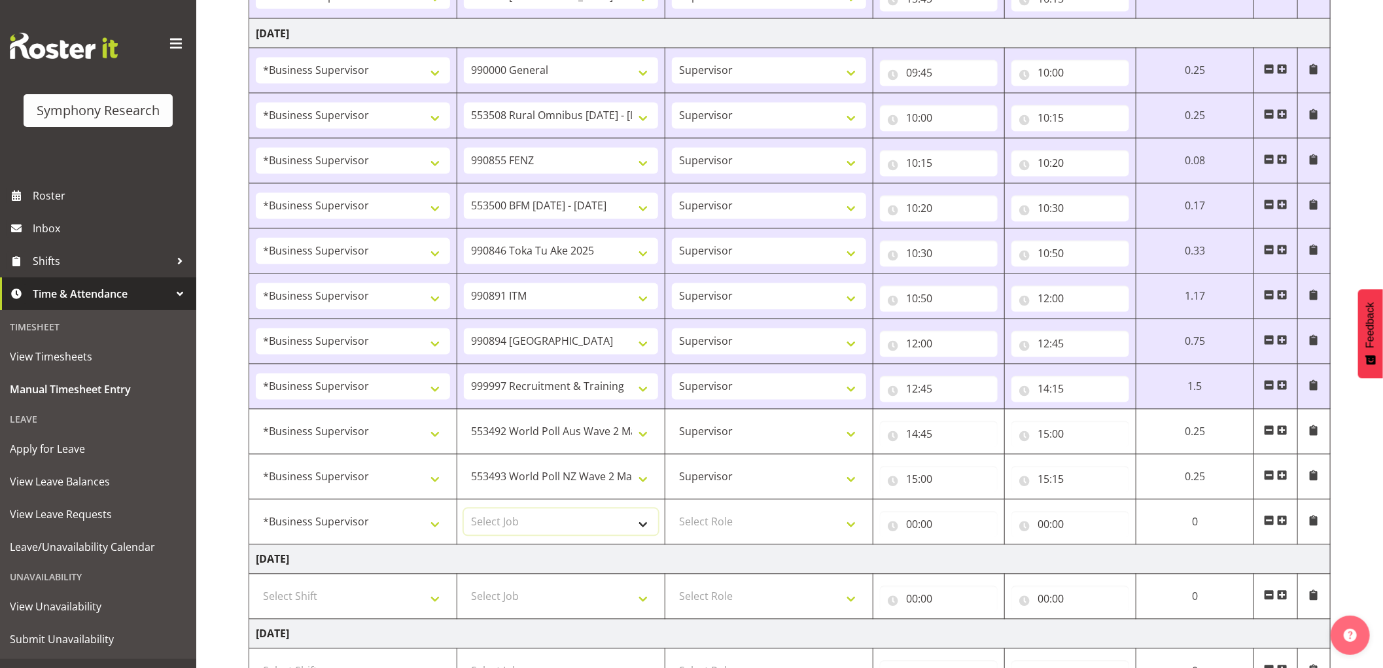
click at [629, 527] on select "Select Job 550060 IF Admin 553492 World Poll Aus Wave 2 Main 2025 553493 World …" at bounding box center [561, 522] width 194 height 26
select select "10242"
click at [464, 512] on select "Select Job 550060 IF Admin 553492 World Poll Aus Wave 2 Main 2025 553493 World …" at bounding box center [561, 522] width 194 height 26
drag, startPoint x: 724, startPoint y: 525, endPoint x: 724, endPoint y: 536, distance: 11.1
click at [724, 525] on select "Select Role Supervisor Interviewing Briefing" at bounding box center [769, 522] width 194 height 26
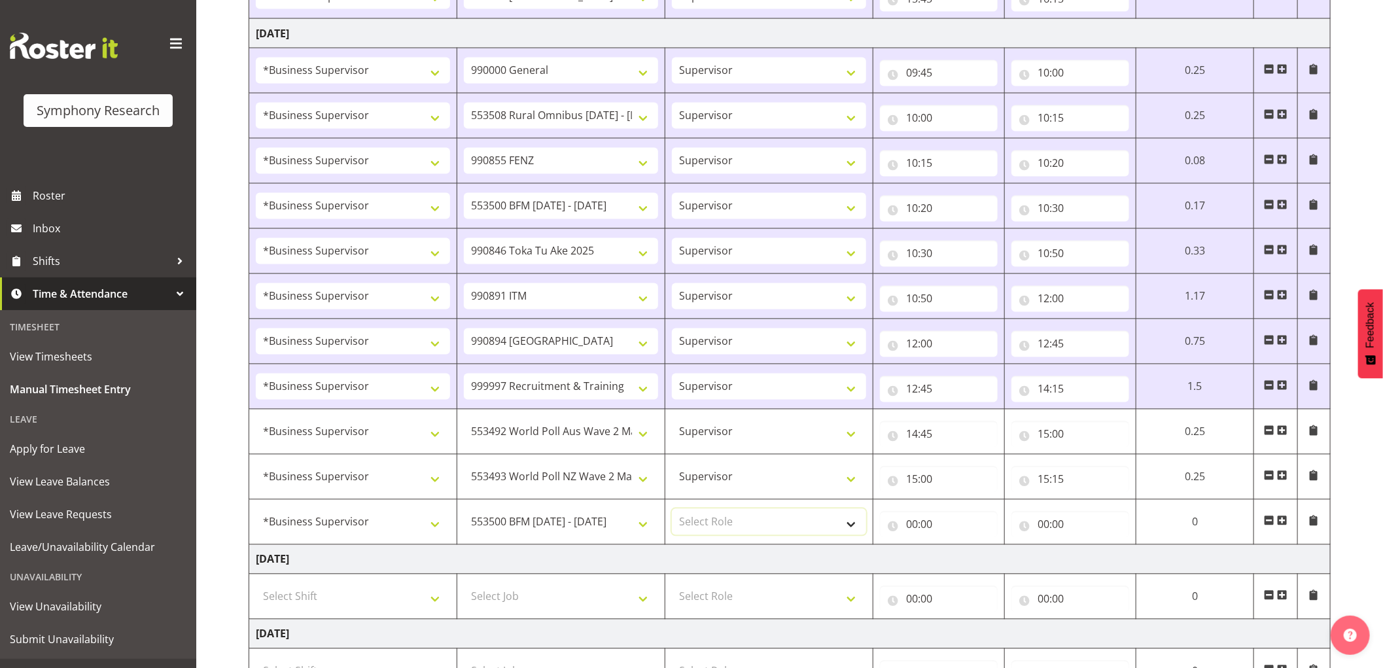
select select "45"
click at [672, 512] on select "Select Role Supervisor Interviewing Briefing" at bounding box center [769, 522] width 194 height 26
click at [913, 531] on input "00:00" at bounding box center [939, 525] width 118 height 26
click at [965, 557] on select "00 01 02 03 04 05 06 07 08 09 10 11 12 13 14 15 16 17 18 19 20 21 22 23" at bounding box center [968, 559] width 29 height 26
select select "15"
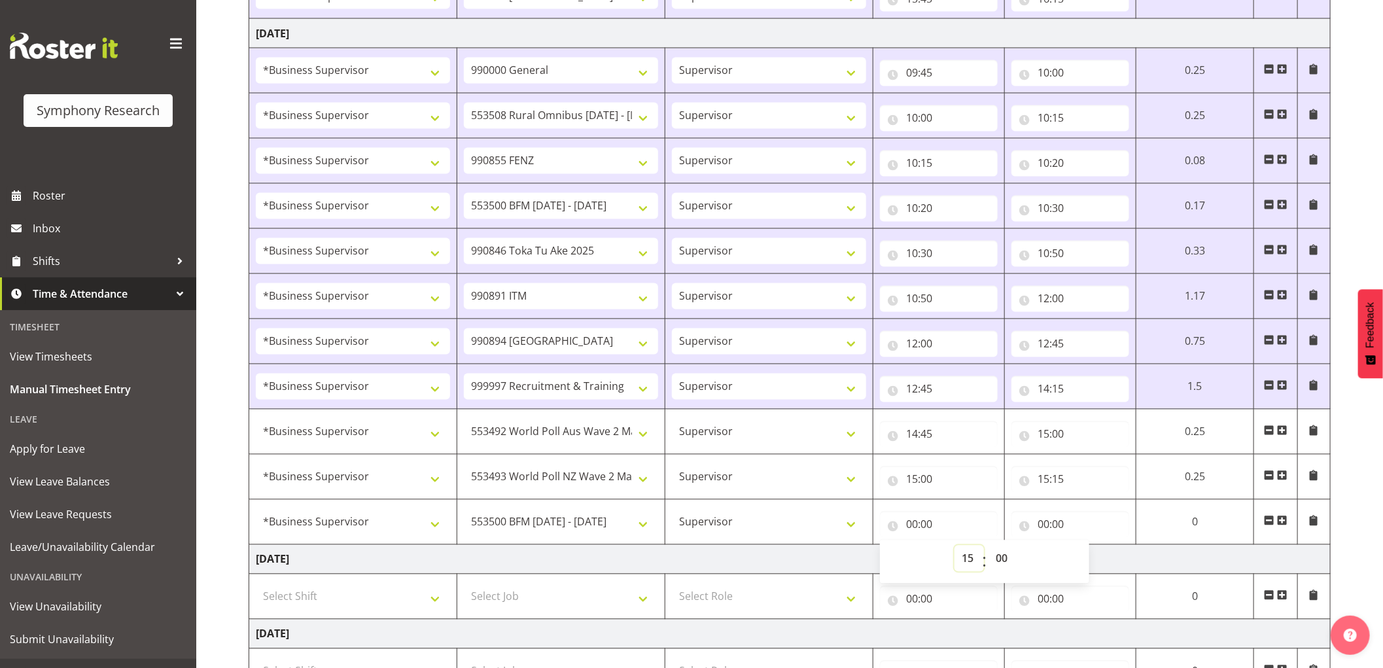
click at [954, 549] on select "00 01 02 03 04 05 06 07 08 09 10 11 12 13 14 15 16 17 18 19 20 21 22 23" at bounding box center [968, 559] width 29 height 26
type input "15:00"
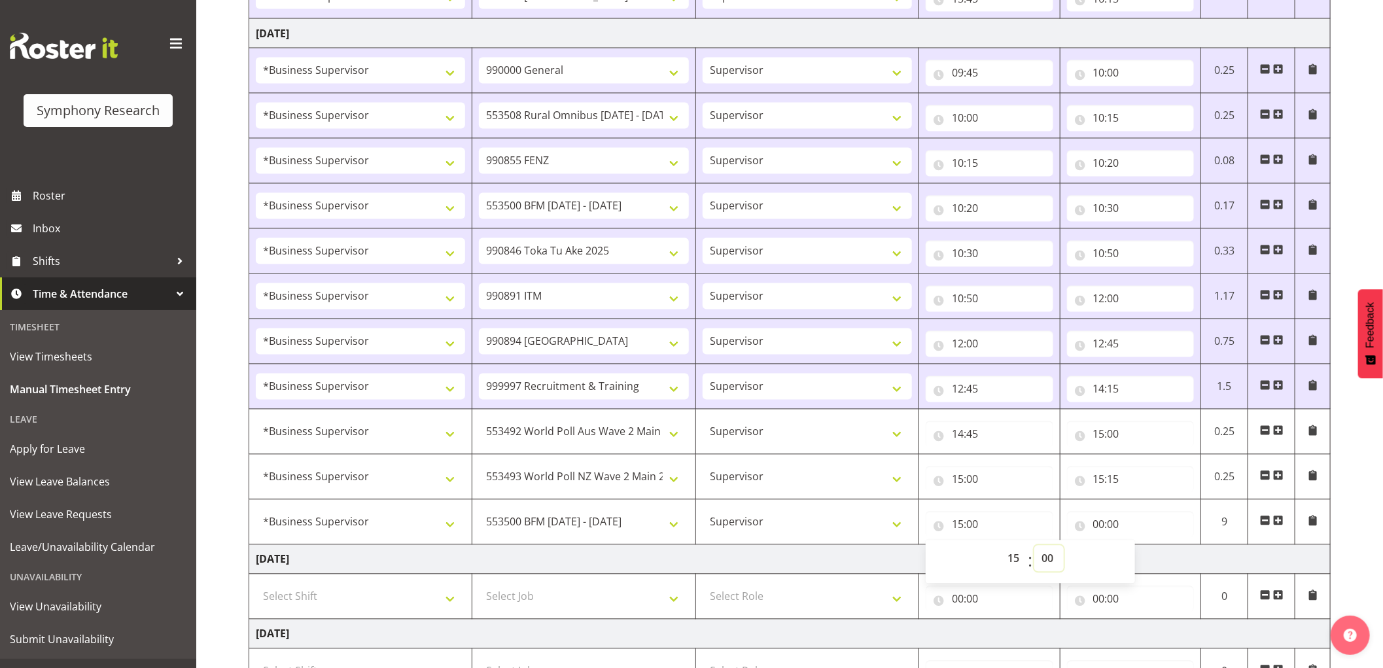
click at [1041, 563] on select "00 01 02 03 04 05 06 07 08 09 10 11 12 13 14 15 16 17 18 19 20 21 22 23 24 25 2…" at bounding box center [1048, 559] width 29 height 26
select select "15"
click at [1034, 549] on select "00 01 02 03 04 05 06 07 08 09 10 11 12 13 14 15 16 17 18 19 20 21 22 23 24 25 2…" at bounding box center [1048, 559] width 29 height 26
type input "15:15"
click at [1101, 525] on input "00:00" at bounding box center [1131, 525] width 128 height 26
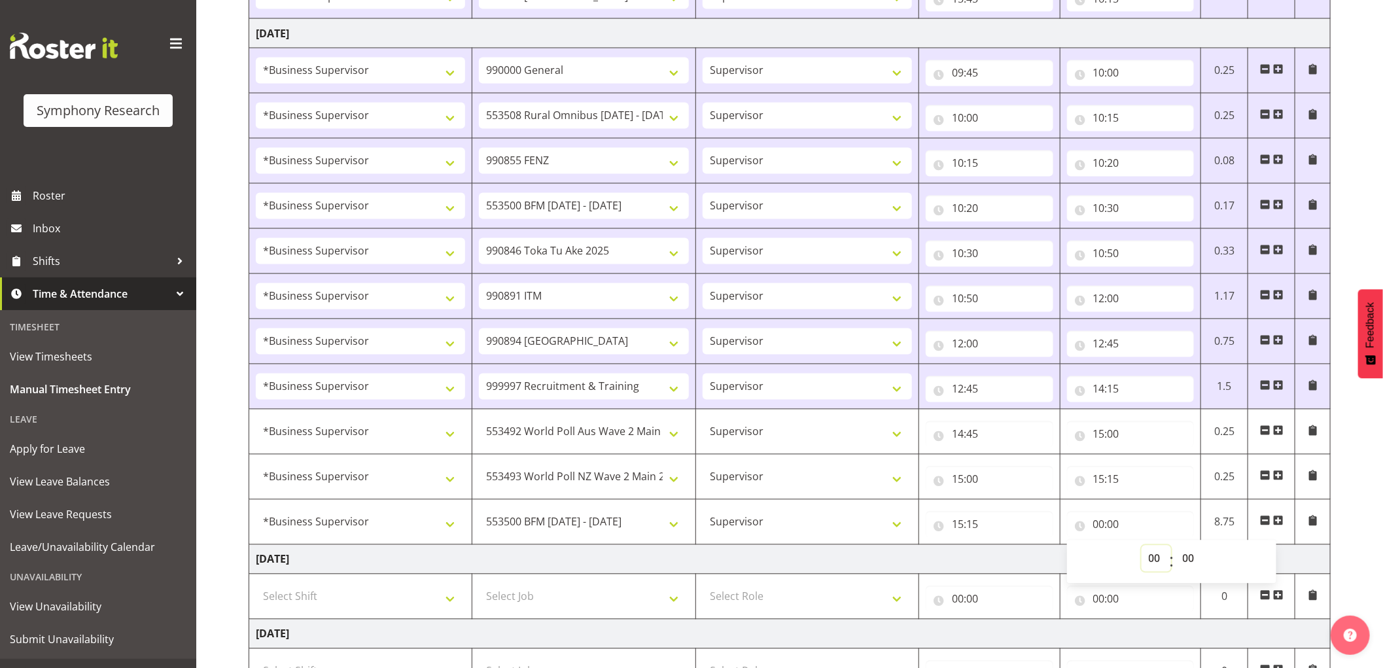
click at [1155, 565] on select "00 01 02 03 04 05 06 07 08 09 10 11 12 13 14 15 16 17 18 19 20 21 22 23" at bounding box center [1156, 559] width 29 height 26
select select "15"
click at [1142, 549] on select "00 01 02 03 04 05 06 07 08 09 10 11 12 13 14 15 16 17 18 19 20 21 22 23" at bounding box center [1156, 559] width 29 height 26
type input "15:00"
click at [1184, 557] on select "00 01 02 03 04 05 06 07 08 09 10 11 12 13 14 15 16 17 18 19 20 21 22 23 24 25 2…" at bounding box center [1190, 559] width 29 height 26
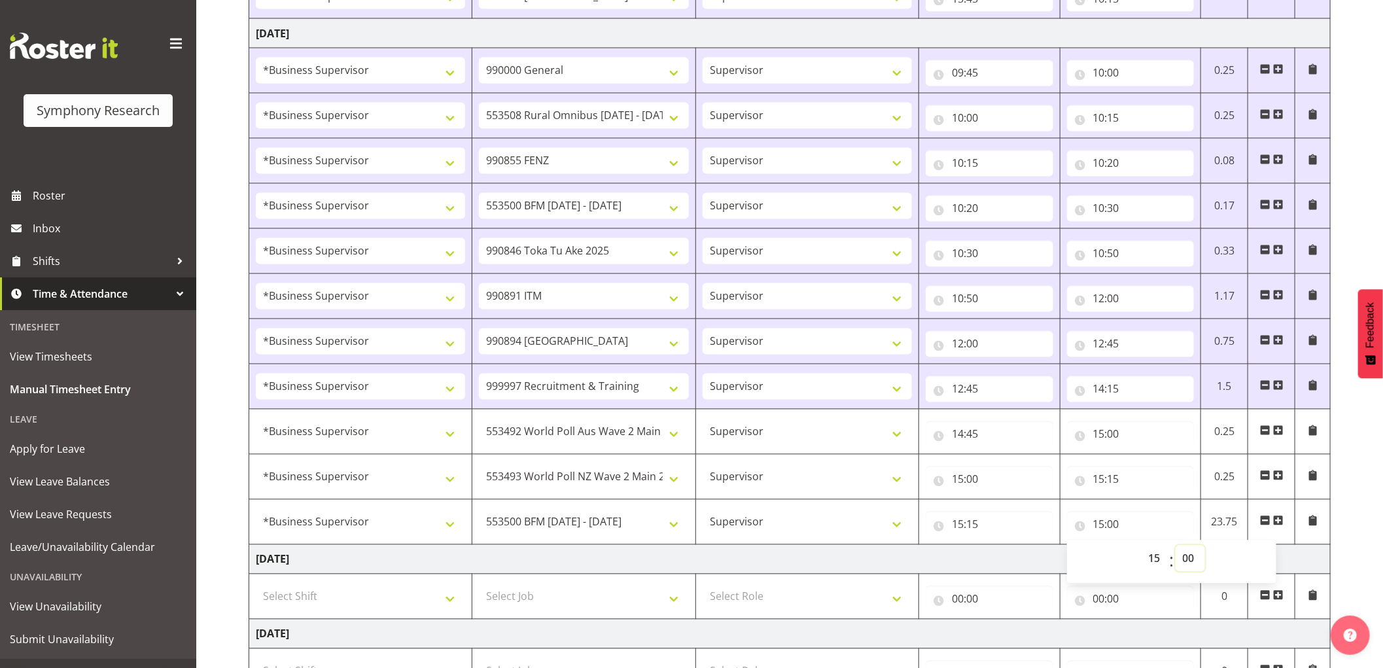
select select "30"
click at [1176, 549] on select "00 01 02 03 04 05 06 07 08 09 10 11 12 13 14 15 16 17 18 19 20 21 22 23 24 25 2…" at bounding box center [1190, 559] width 29 height 26
type input "15:30"
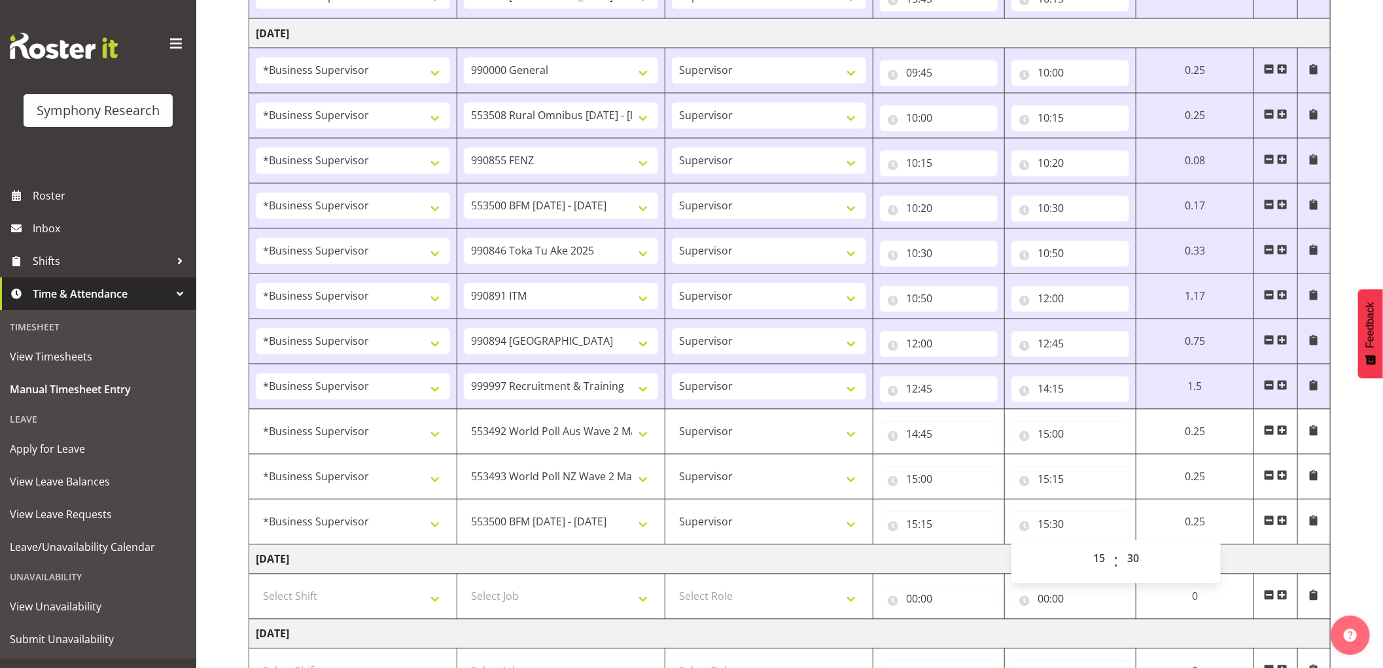
click at [1287, 524] on span at bounding box center [1282, 521] width 10 height 10
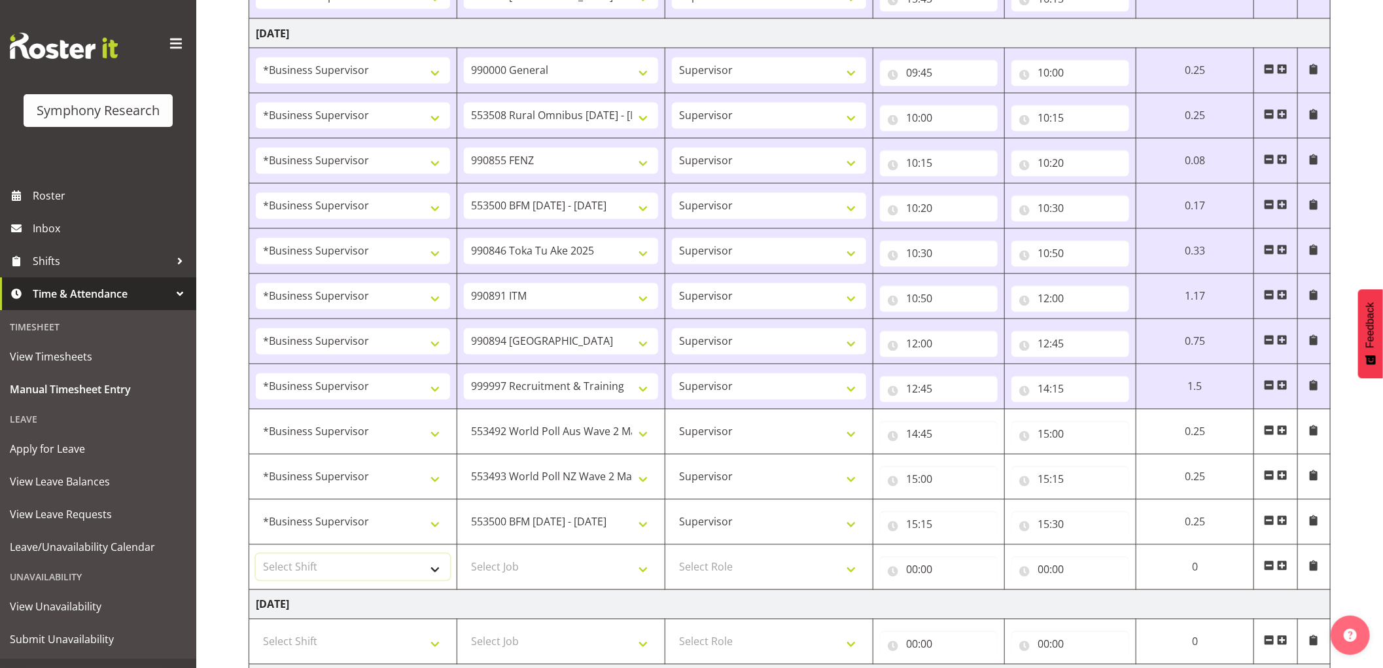
click at [366, 578] on select "Select Shift !!Weekend Residential (Roster IT Shift Label) *Business 9/10am ~ 4…" at bounding box center [353, 567] width 194 height 26
select select "1607"
click at [256, 557] on select "Select Shift !!Weekend Residential (Roster IT Shift Label) *Business 9/10am ~ 4…" at bounding box center [353, 567] width 194 height 26
click at [566, 580] on select "Select Job 550060 IF Admin 553492 World Poll Aus Wave 2 Main 2025 553493 World …" at bounding box center [561, 567] width 194 height 26
select select "743"
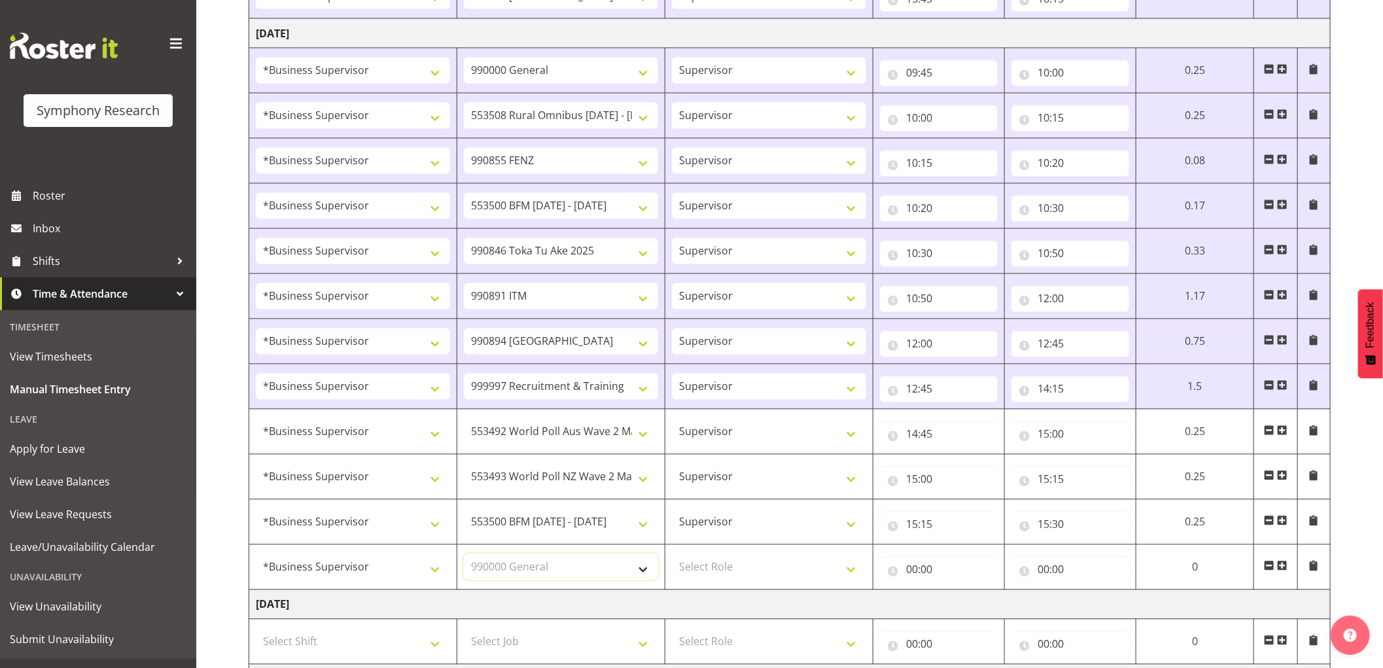
click at [464, 557] on select "Select Job 550060 IF Admin 553492 World Poll Aus Wave 2 Main 2025 553493 World …" at bounding box center [561, 567] width 194 height 26
click at [751, 568] on select "Select Role Supervisor Interviewing Briefing" at bounding box center [769, 567] width 194 height 26
select select "45"
click at [672, 557] on select "Select Role Supervisor Interviewing Briefing" at bounding box center [769, 567] width 194 height 26
click at [916, 567] on input "00:00" at bounding box center [939, 570] width 118 height 26
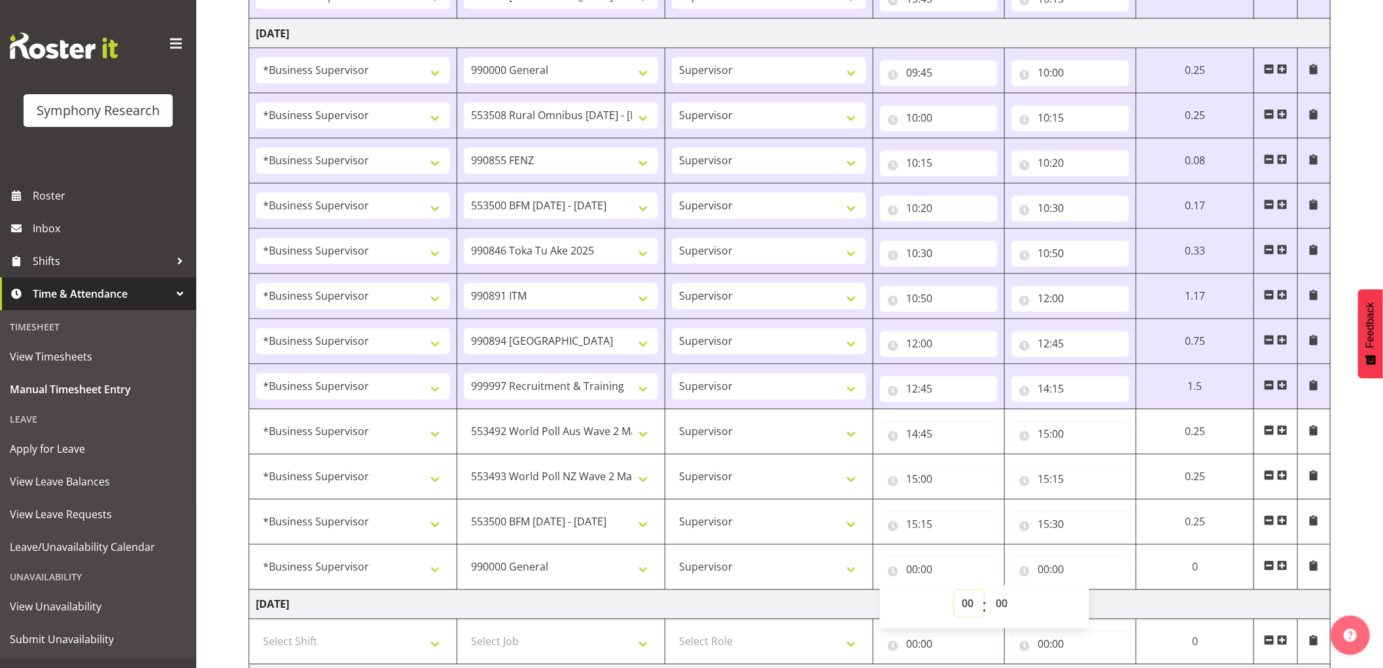
click at [968, 606] on select "00 01 02 03 04 05 06 07 08 09 10 11 12 13 14 15 16 17 18 19 20 21 22 23" at bounding box center [968, 604] width 29 height 26
select select "15"
click at [954, 594] on select "00 01 02 03 04 05 06 07 08 09 10 11 12 13 14 15 16 17 18 19 20 21 22 23" at bounding box center [968, 604] width 29 height 26
type input "15:00"
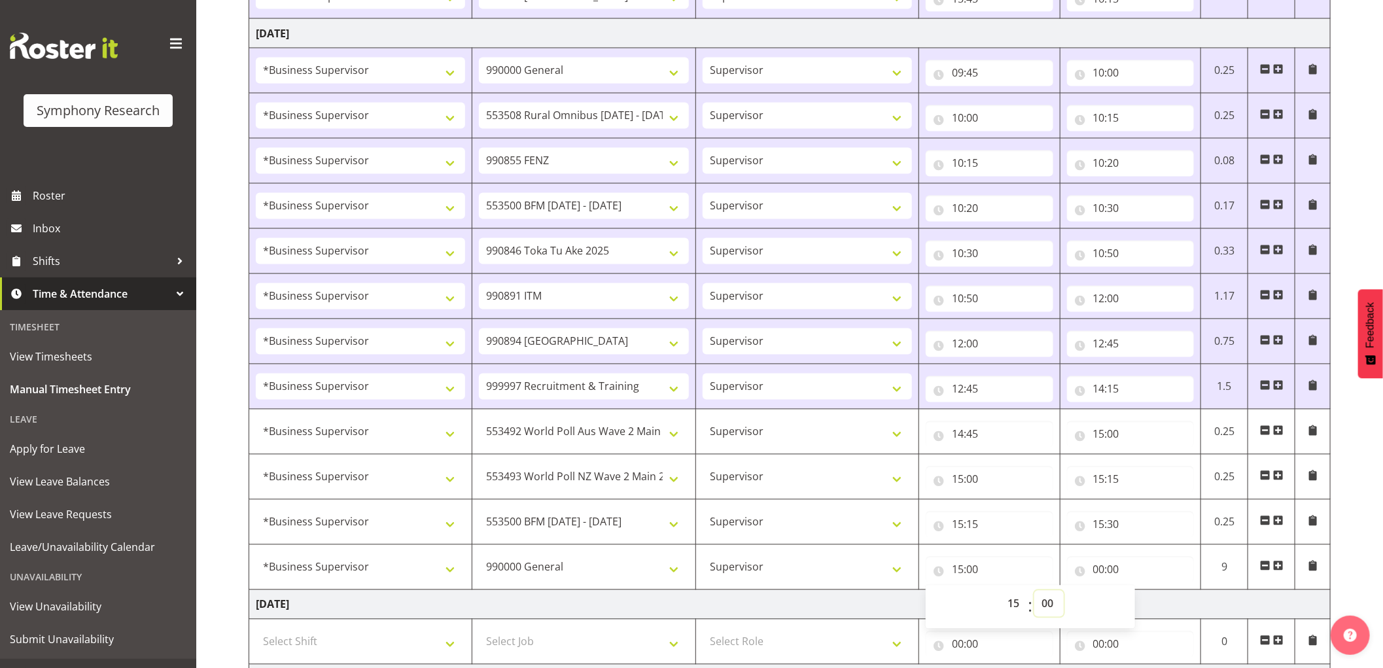
click at [1050, 606] on select "00 01 02 03 04 05 06 07 08 09 10 11 12 13 14 15 16 17 18 19 20 21 22 23 24 25 2…" at bounding box center [1048, 604] width 29 height 26
select select "30"
click at [1034, 594] on select "00 01 02 03 04 05 06 07 08 09 10 11 12 13 14 15 16 17 18 19 20 21 22 23 24 25 2…" at bounding box center [1048, 604] width 29 height 26
type input "15:30"
click at [1096, 570] on input "00:00" at bounding box center [1131, 570] width 128 height 26
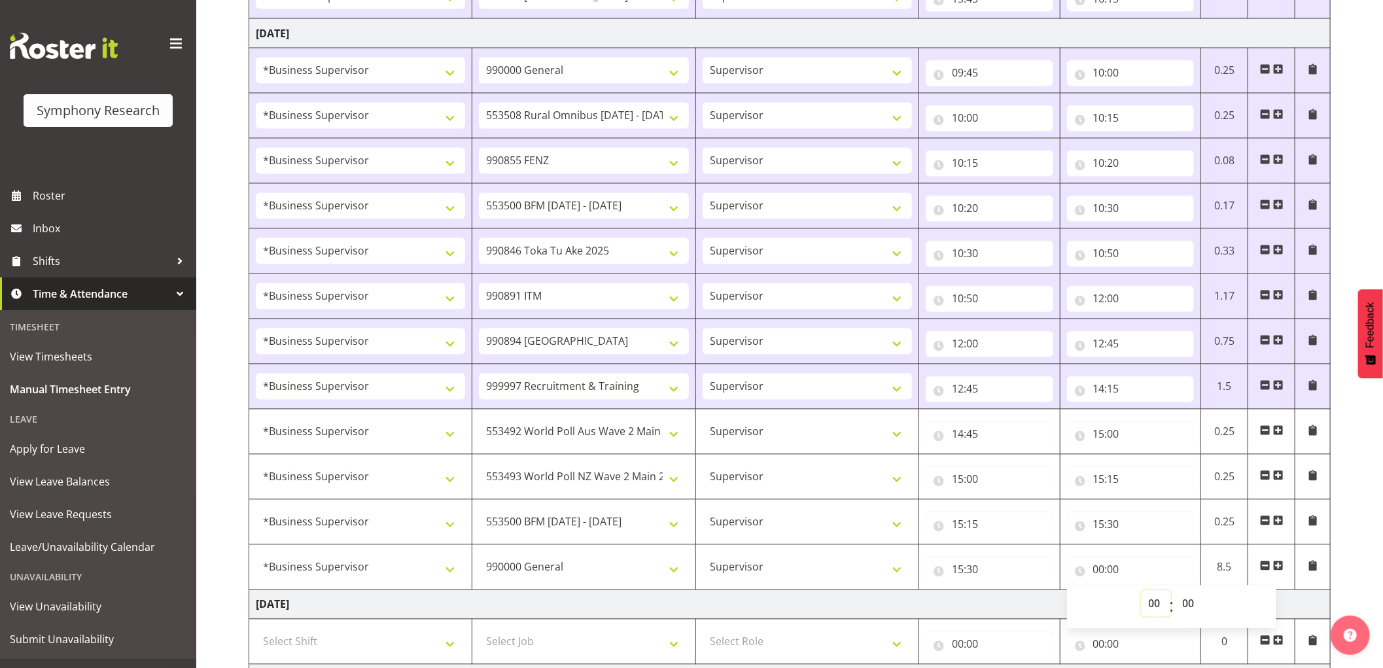
click at [1162, 610] on select "00 01 02 03 04 05 06 07 08 09 10 11 12 13 14 15 16 17 18 19 20 21 22 23" at bounding box center [1156, 604] width 29 height 26
select select "15"
click at [1142, 594] on select "00 01 02 03 04 05 06 07 08 09 10 11 12 13 14 15 16 17 18 19 20 21 22 23" at bounding box center [1156, 604] width 29 height 26
type input "15:00"
click at [1155, 607] on select "00 01 02 03 04 05 06 07 08 09 10 11 12 13 14 15 16 17 18 19 20 21 22 23" at bounding box center [1156, 604] width 29 height 26
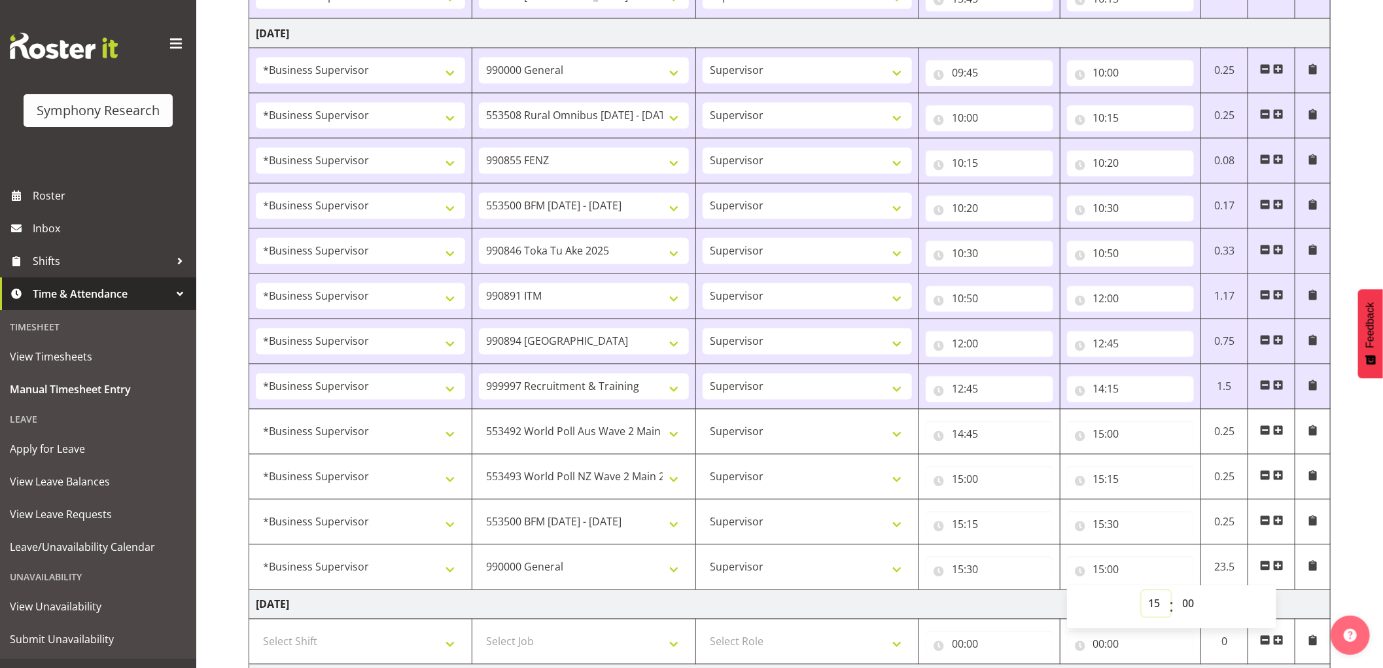
select select "16"
click at [1142, 594] on select "00 01 02 03 04 05 06 07 08 09 10 11 12 13 14 15 16 17 18 19 20 21 22 23" at bounding box center [1156, 604] width 29 height 26
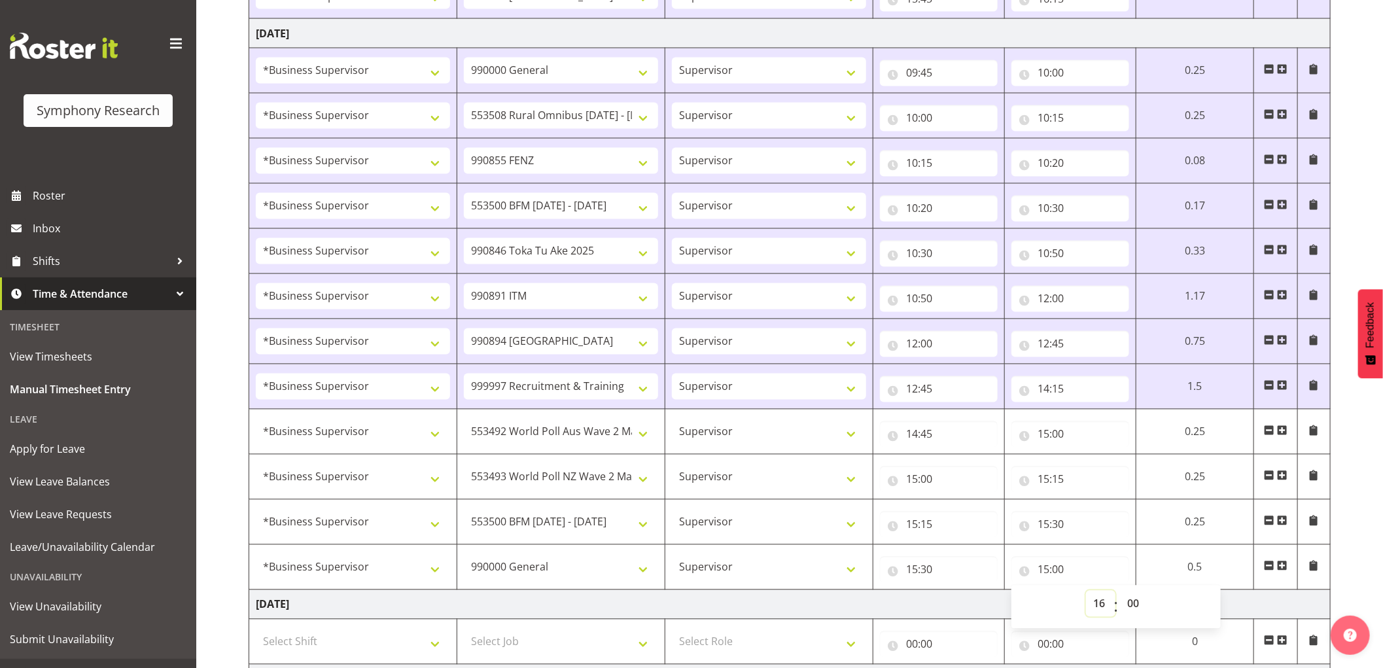
type input "16:00"
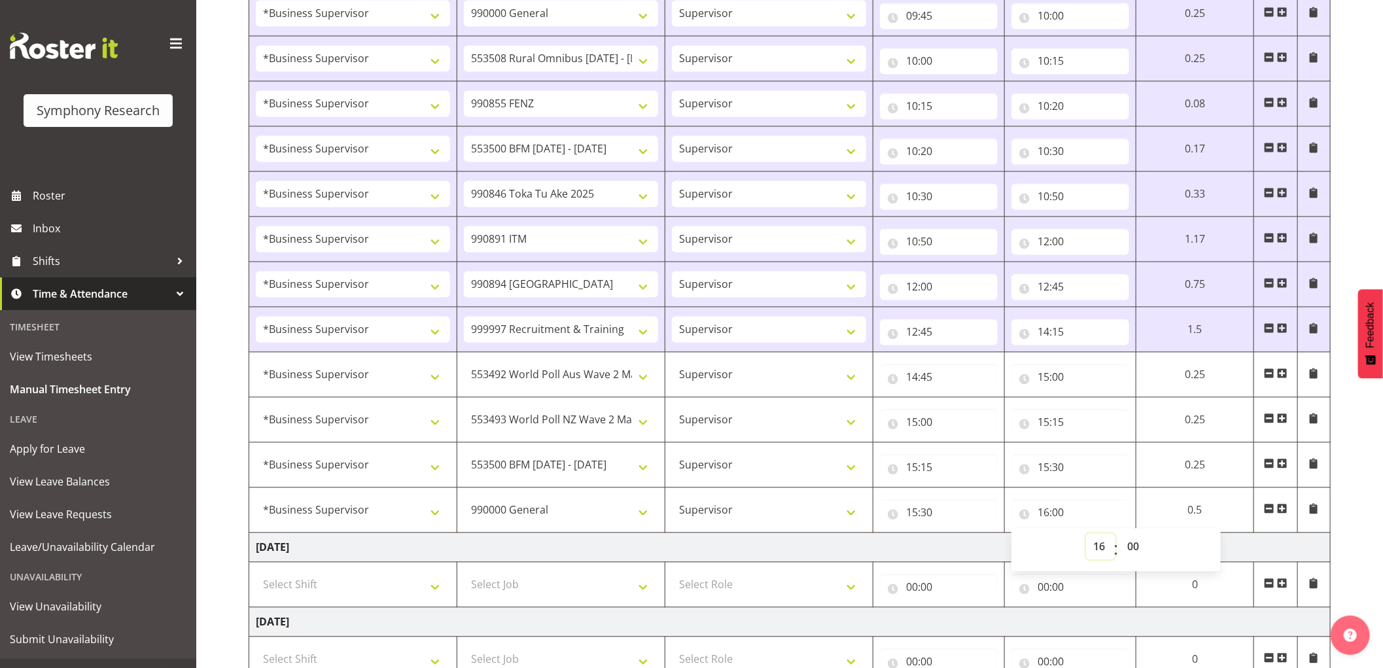
scroll to position [1644, 0]
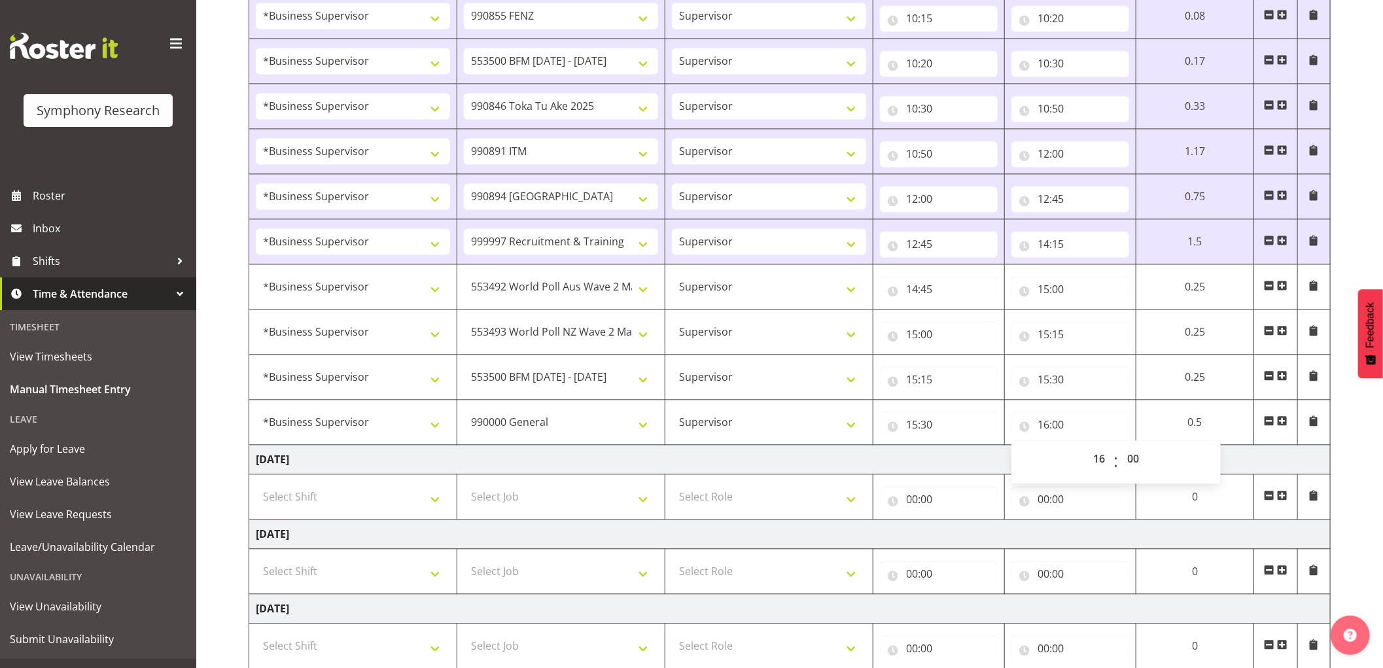
click at [1280, 423] on span at bounding box center [1282, 420] width 10 height 10
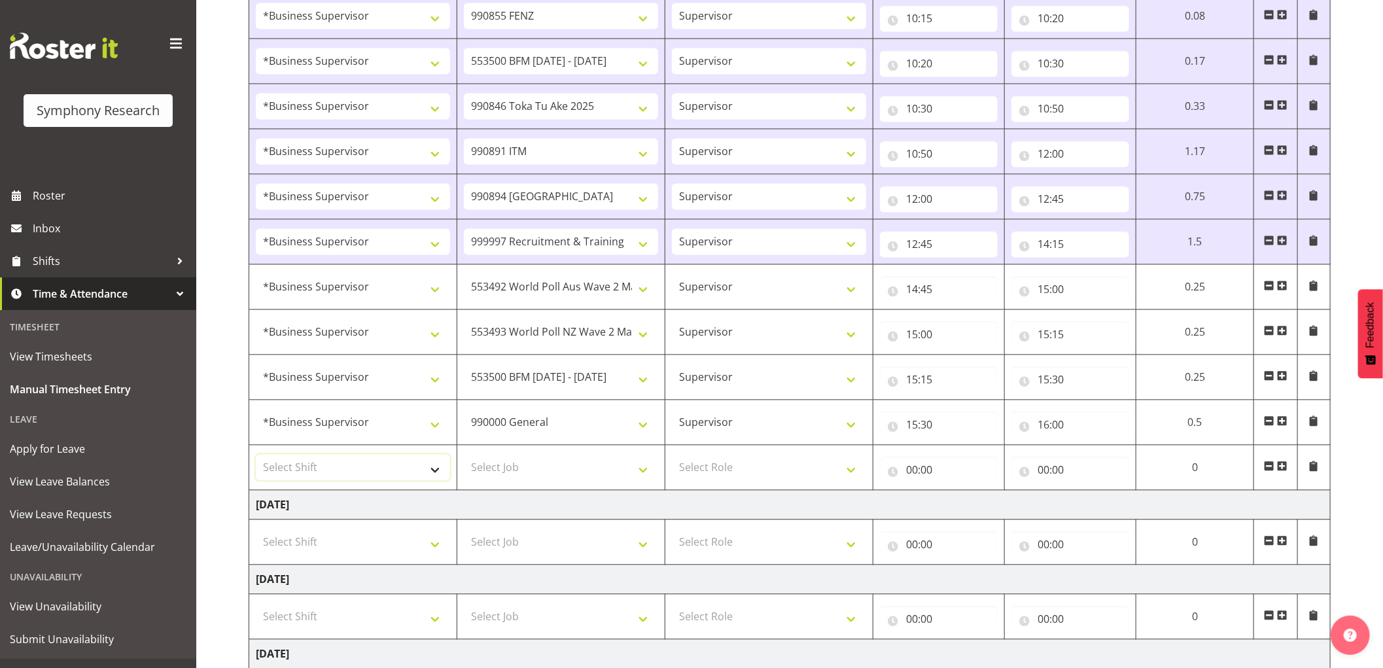
drag, startPoint x: 388, startPoint y: 474, endPoint x: 404, endPoint y: 474, distance: 15.7
click at [388, 474] on select "Select Shift !!Weekend Residential (Roster IT Shift Label) *Business 9/10am ~ 4…" at bounding box center [353, 467] width 194 height 26
select select "1607"
click at [256, 457] on select "Select Shift !!Weekend Residential (Roster IT Shift Label) *Business 9/10am ~ 4…" at bounding box center [353, 467] width 194 height 26
click at [561, 458] on select "Select Job 550060 IF Admin 553492 World Poll Aus Wave 2 Main 2025 553493 World …" at bounding box center [561, 467] width 194 height 26
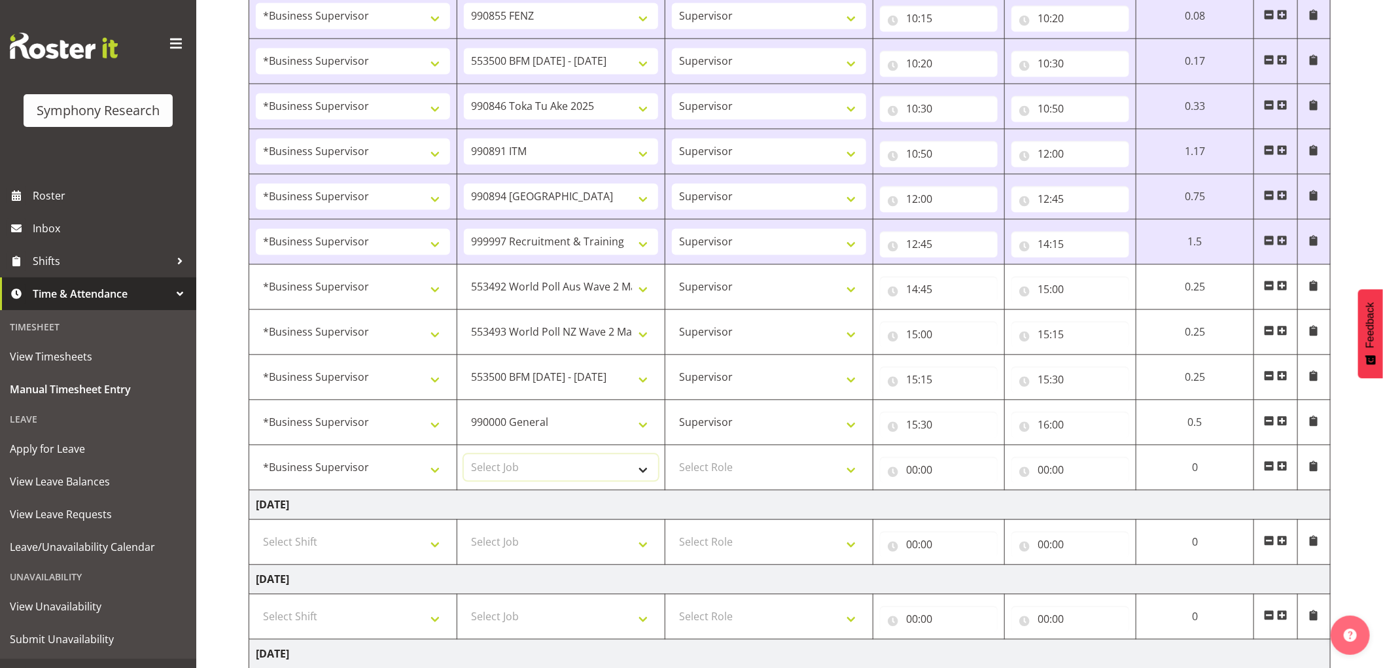
select select "10574"
click at [464, 457] on select "Select Job 550060 IF Admin 553492 World Poll Aus Wave 2 Main 2025 553493 World …" at bounding box center [561, 467] width 194 height 26
click at [731, 473] on select "Select Role Supervisor Interviewing Briefing" at bounding box center [769, 467] width 194 height 26
click at [672, 457] on select "Select Role Supervisor Interviewing Briefing" at bounding box center [769, 467] width 194 height 26
click at [720, 466] on select "Supervisor Interviewing Briefing" at bounding box center [769, 467] width 194 height 26
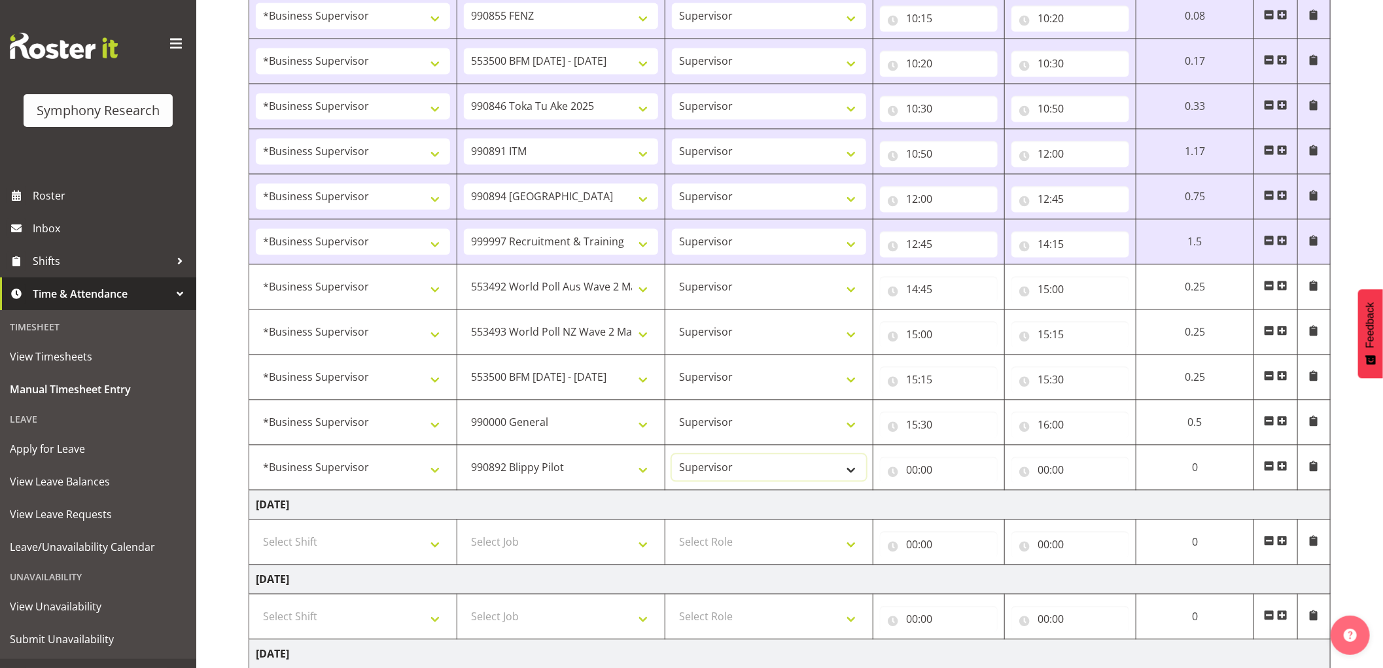
select select "297"
click at [672, 457] on select "Supervisor Interviewing Briefing" at bounding box center [769, 467] width 194 height 26
click at [915, 474] on input "00:00" at bounding box center [939, 470] width 118 height 26
click at [967, 512] on select "00 01 02 03 04 05 06 07 08 09 10 11 12 13 14 15 16 17 18 19 20 21 22 23" at bounding box center [968, 504] width 29 height 26
select select "16"
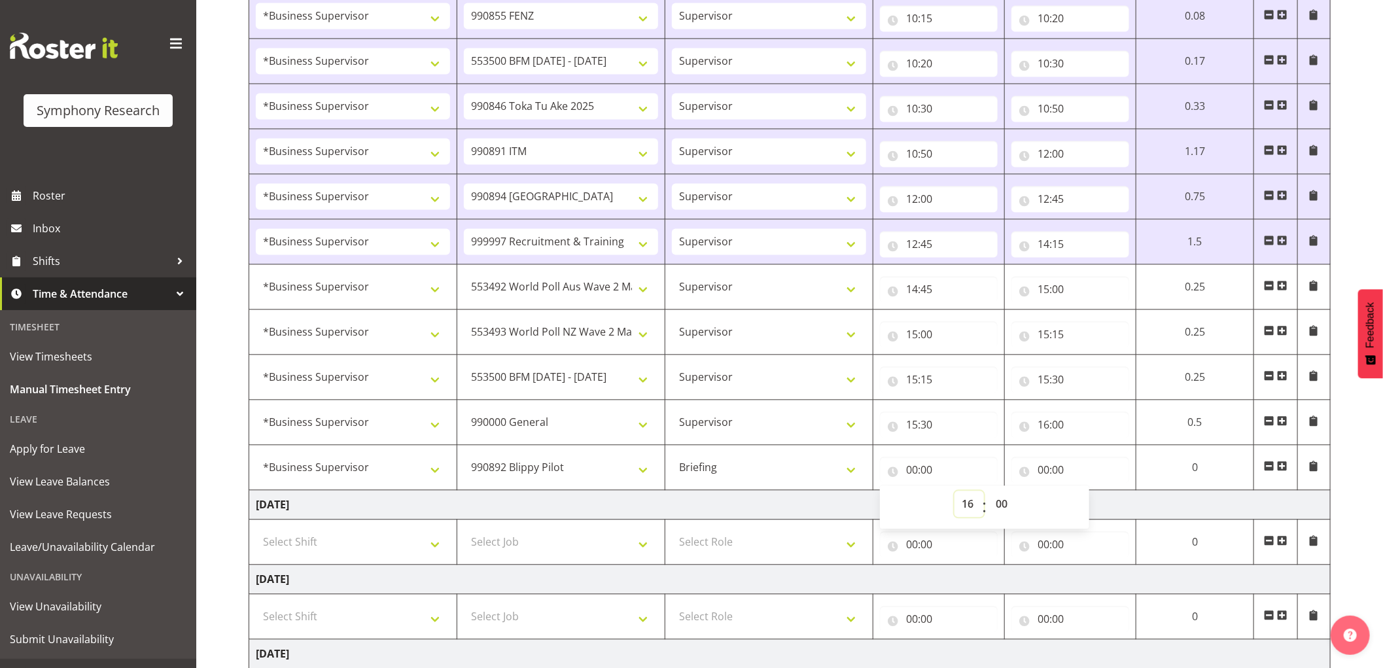
click at [954, 494] on select "00 01 02 03 04 05 06 07 08 09 10 11 12 13 14 15 16 17 18 19 20 21 22 23" at bounding box center [968, 504] width 29 height 26
type input "16:00"
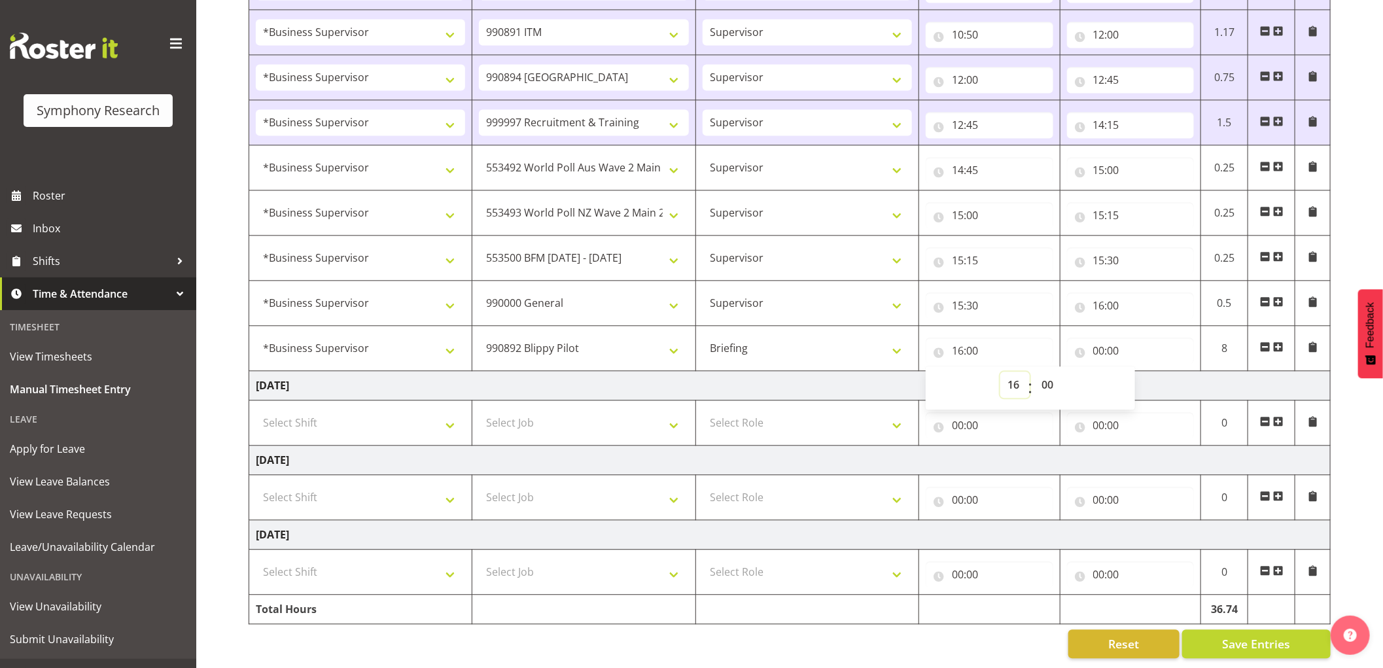
scroll to position [1779, 0]
click at [1244, 635] on span "Save Entries" at bounding box center [1256, 643] width 68 height 17
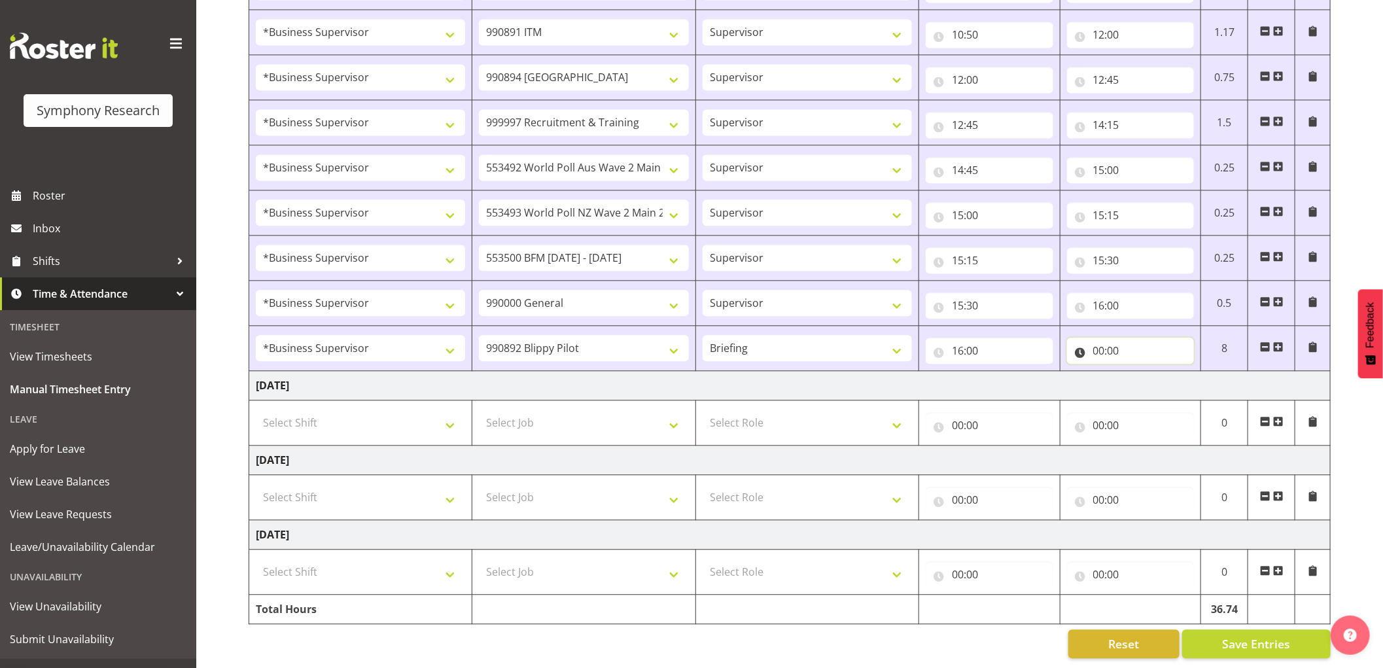
click at [1104, 338] on input "00:00" at bounding box center [1131, 351] width 128 height 26
click at [1156, 376] on select "00 01 02 03 04 05 06 07 08 09 10 11 12 13 14 15 16 17 18 19 20 21 22 23" at bounding box center [1156, 385] width 29 height 26
select select "16"
click at [1142, 372] on select "00 01 02 03 04 05 06 07 08 09 10 11 12 13 14 15 16 17 18 19 20 21 22 23" at bounding box center [1156, 385] width 29 height 26
type input "16:00"
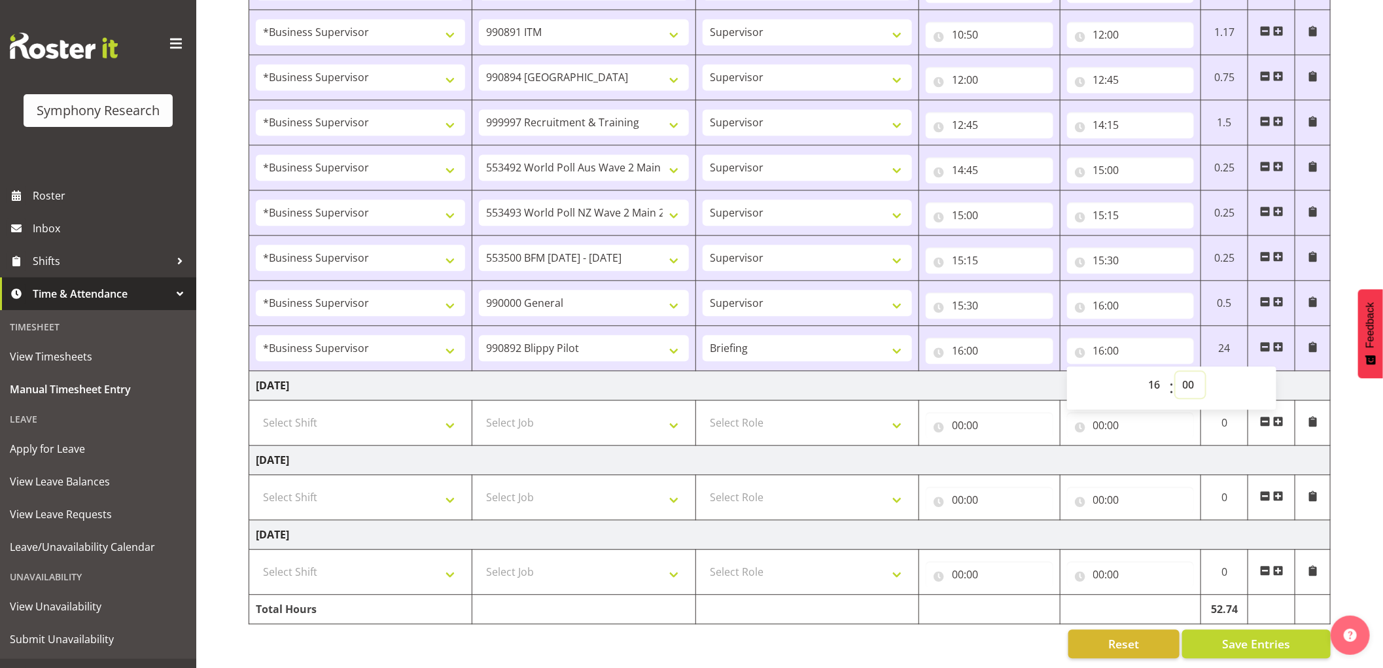
click at [1193, 373] on select "00 01 02 03 04 05 06 07 08 09 10 11 12 13 14 15 16 17 18 19 20 21 22 23 24 25 2…" at bounding box center [1190, 385] width 29 height 26
select select "25"
click at [1176, 372] on select "00 01 02 03 04 05 06 07 08 09 10 11 12 13 14 15 16 17 18 19 20 21 22 23 24 25 2…" at bounding box center [1190, 385] width 29 height 26
type input "16:25"
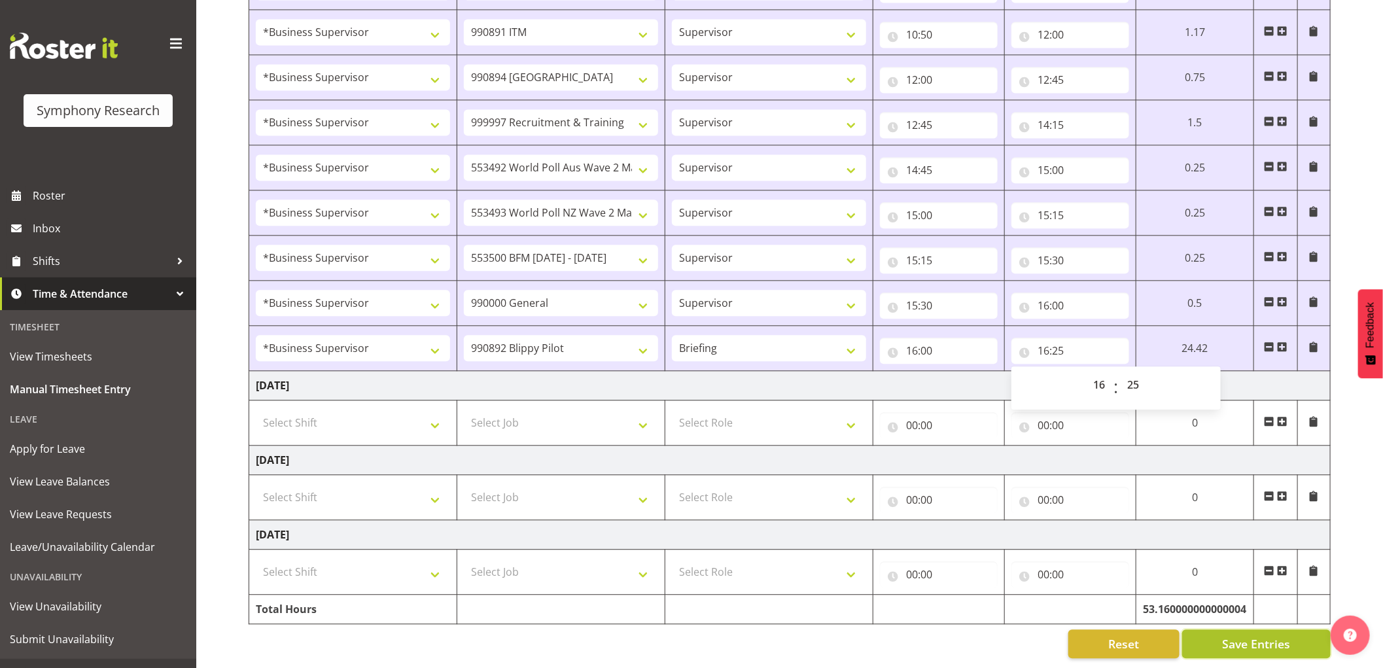
click at [1215, 632] on button "Save Entries" at bounding box center [1256, 643] width 149 height 29
click at [1246, 642] on button "Save Entries" at bounding box center [1256, 643] width 149 height 29
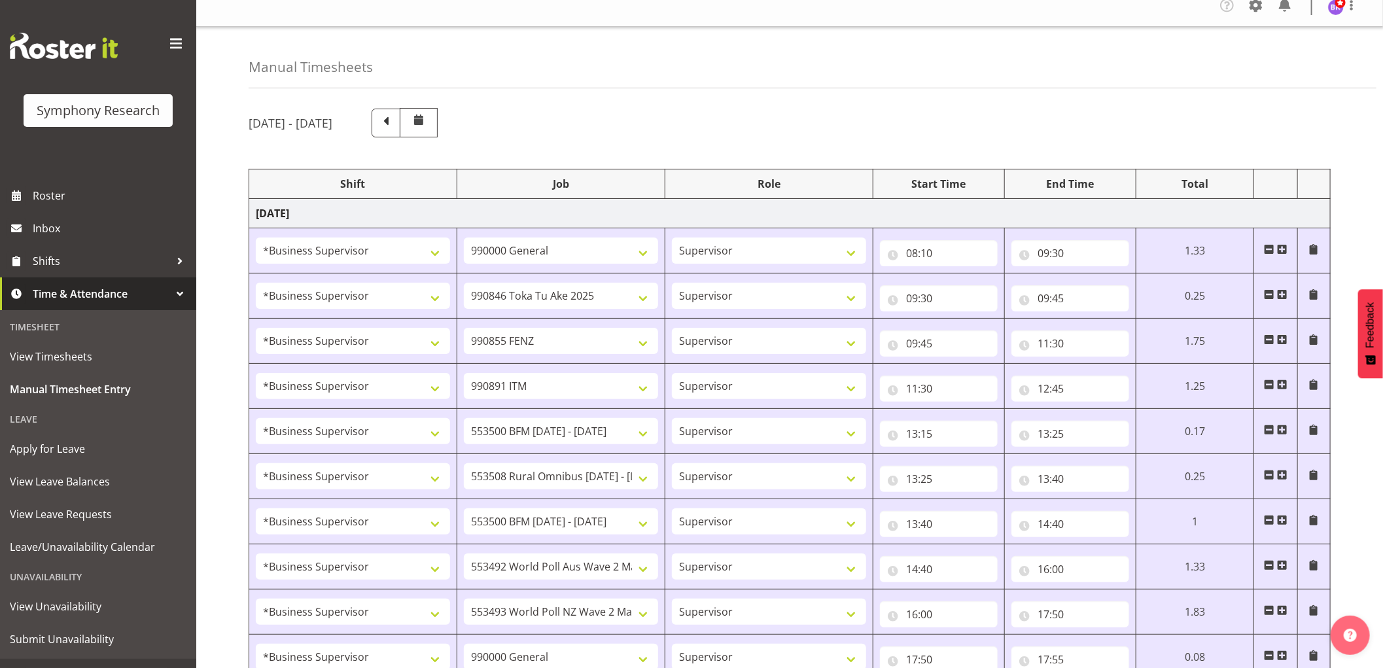
scroll to position [0, 0]
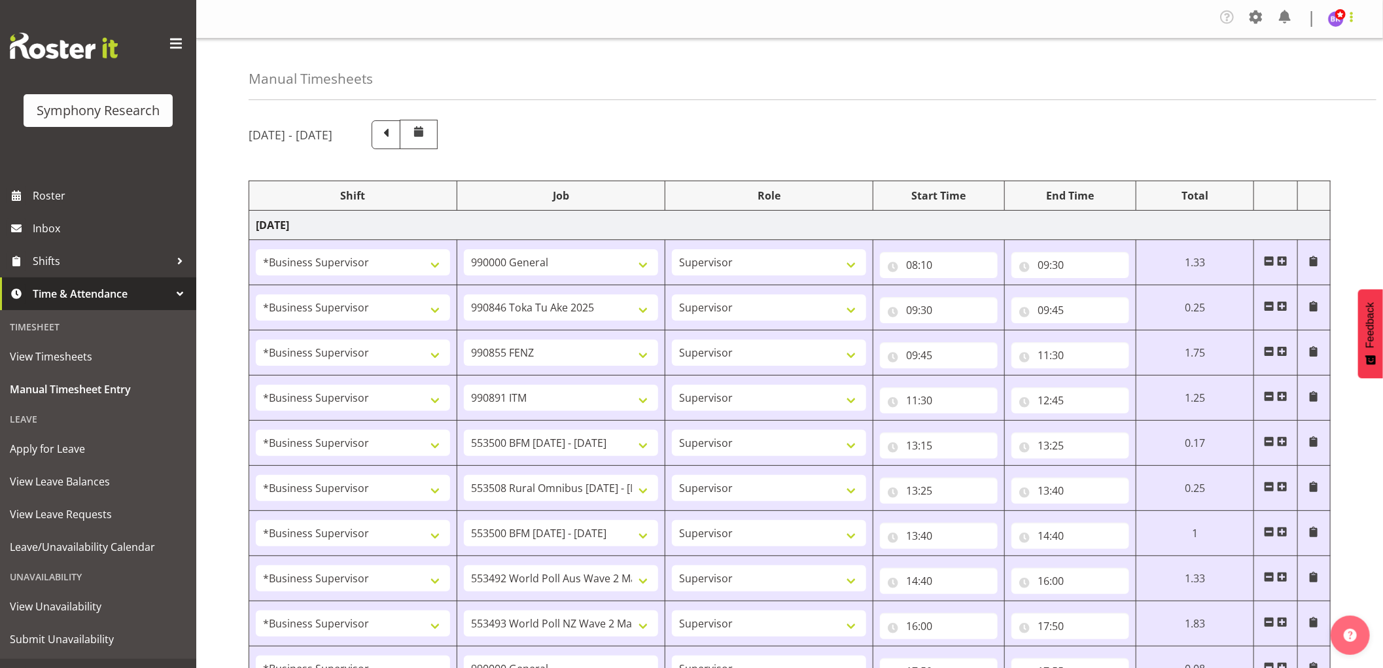
click at [1346, 22] on span at bounding box center [1352, 17] width 16 height 16
click at [1294, 69] on link "Log Out" at bounding box center [1297, 72] width 126 height 24
